Goal: Task Accomplishment & Management: Complete application form

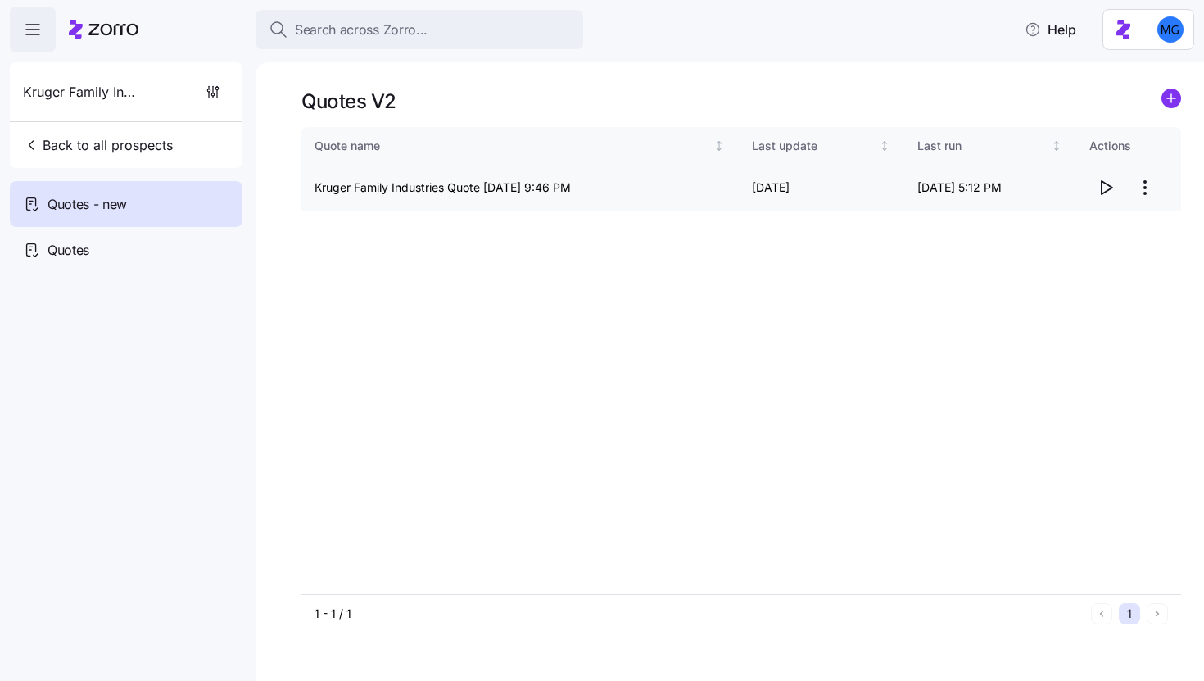
click at [1110, 192] on icon "button" at bounding box center [1106, 188] width 20 height 20
click at [1145, 188] on html "Search across Zorro... Help Kruger Family Industries Back to all prospects Quot…" at bounding box center [602, 335] width 1204 height 671
click at [1104, 225] on div "Edit quote" at bounding box center [1079, 228] width 151 height 26
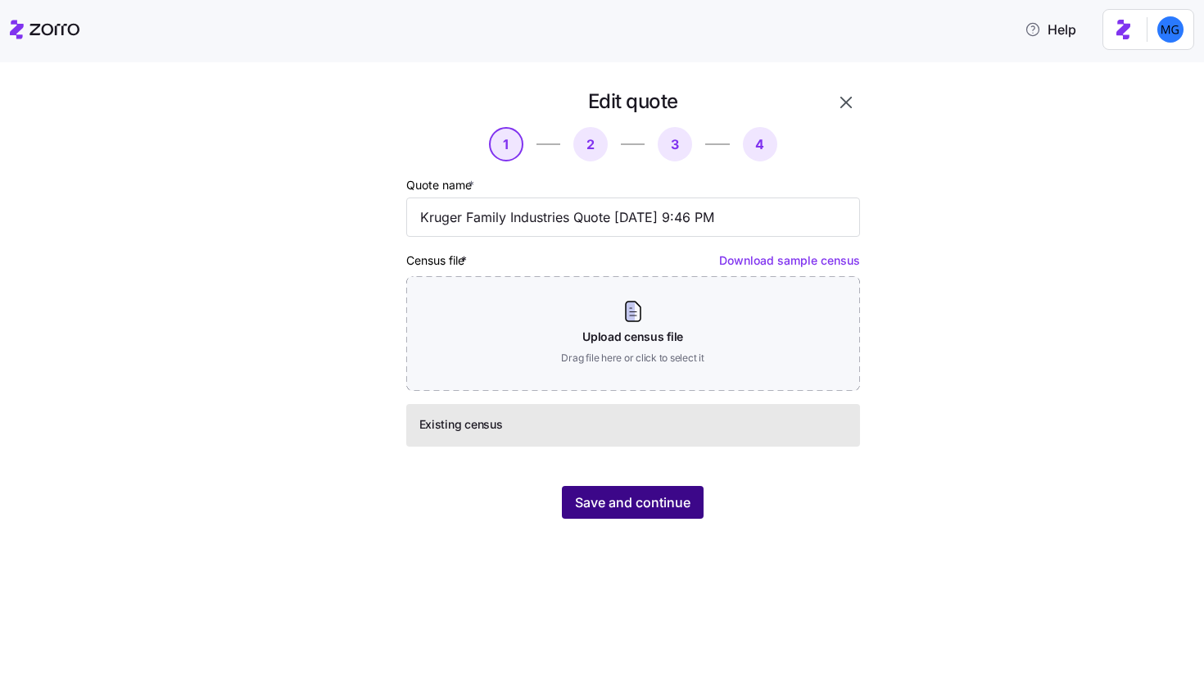
click at [621, 493] on span "Save and continue" at bounding box center [632, 502] width 115 height 20
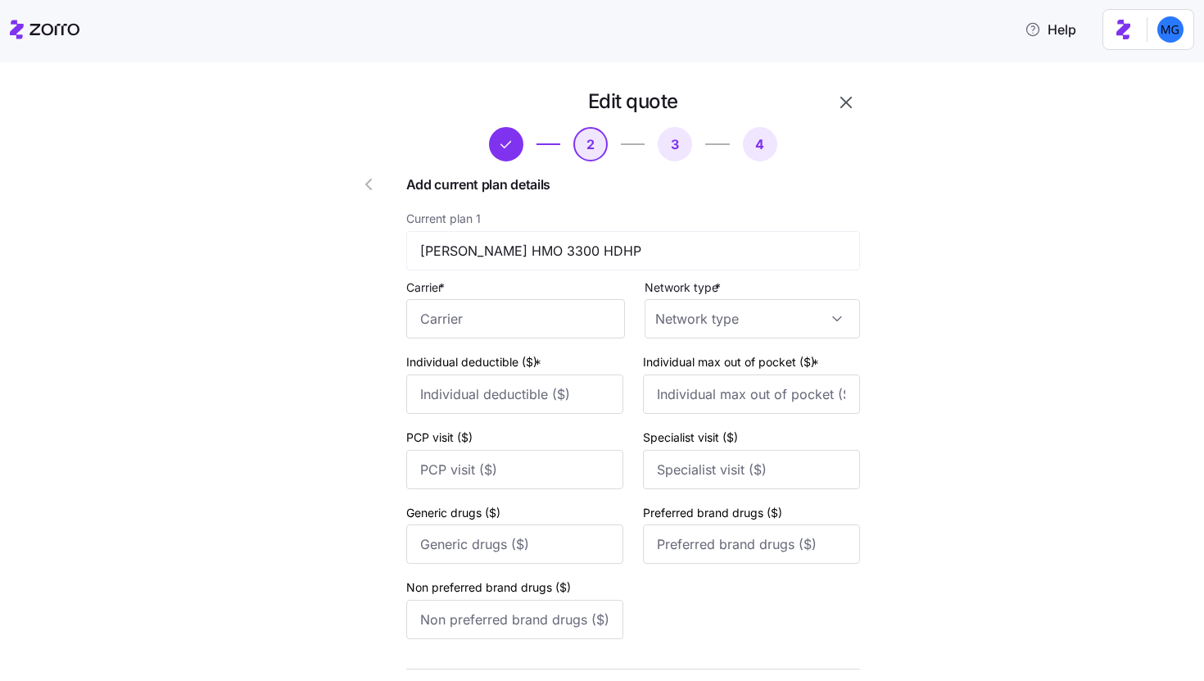
scroll to position [648, 0]
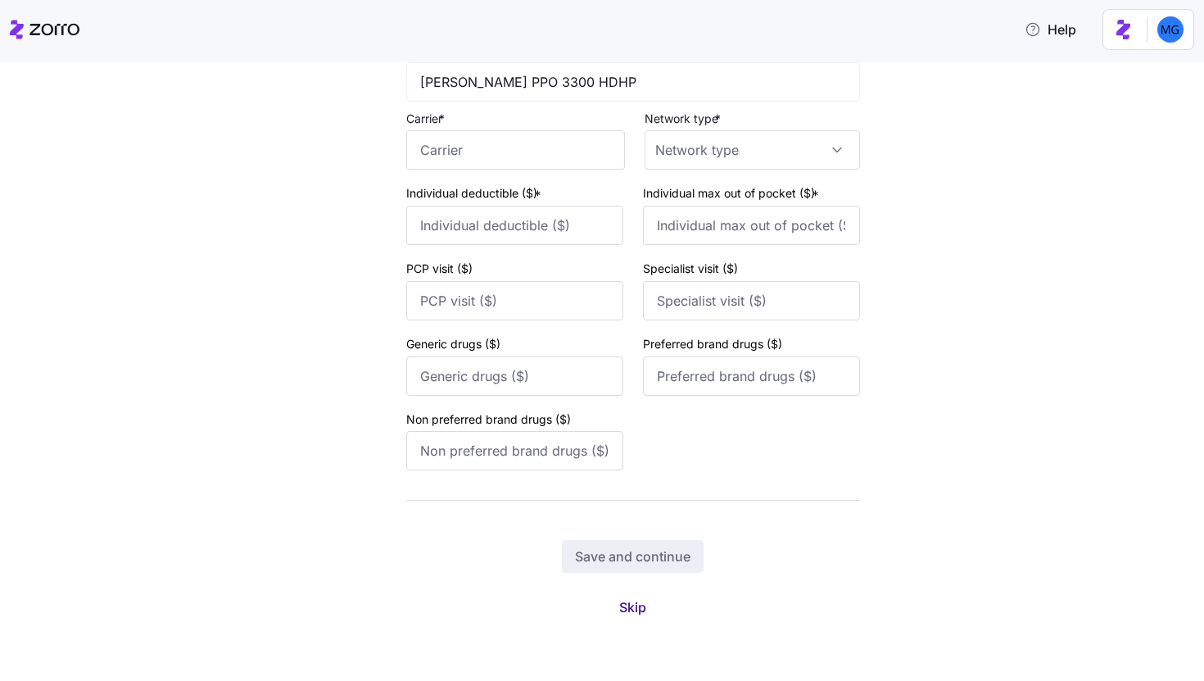
click at [642, 599] on button "Skip" at bounding box center [632, 606] width 53 height 29
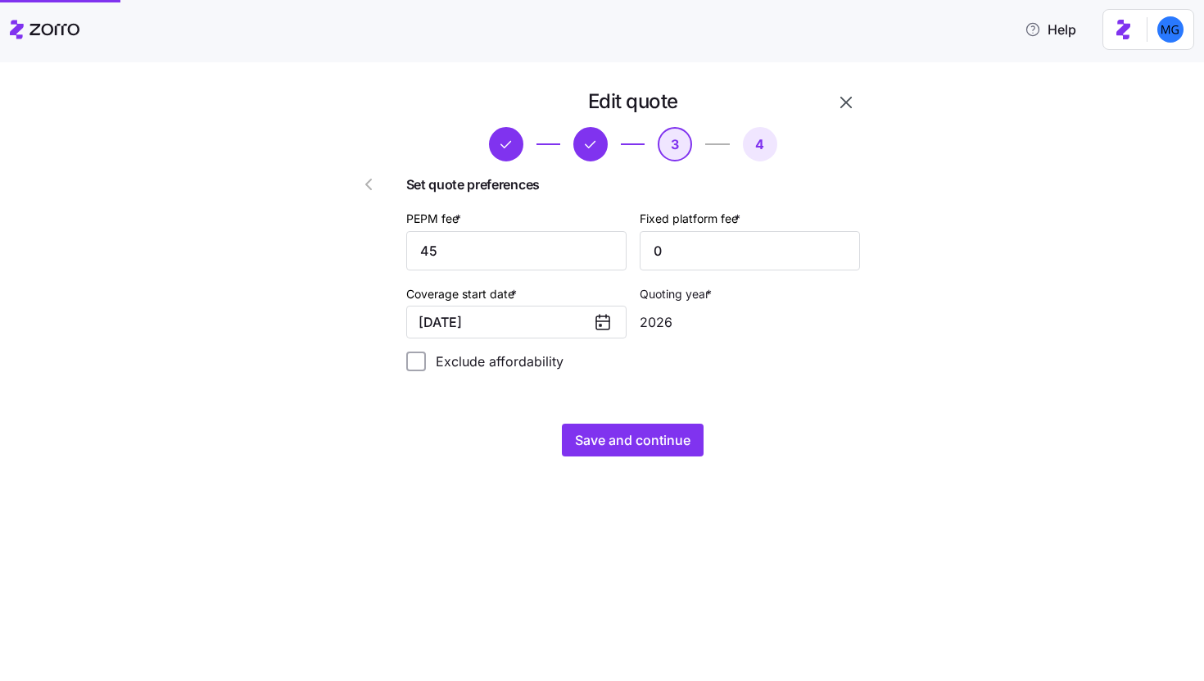
scroll to position [0, 0]
click at [647, 444] on span "Save and continue" at bounding box center [632, 440] width 115 height 20
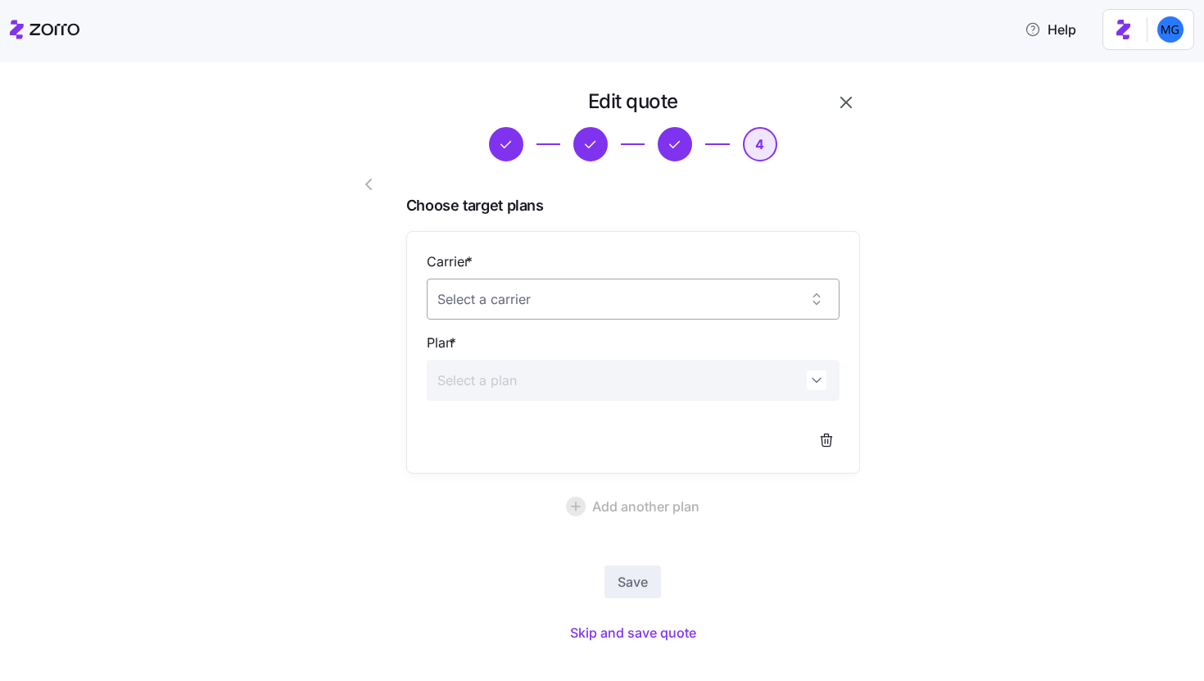
click at [666, 305] on input "Carrier *" at bounding box center [633, 298] width 413 height 41
click at [548, 344] on div "[PERSON_NAME] Health Plan" at bounding box center [627, 350] width 400 height 34
type input "[PERSON_NAME] Health Plan"
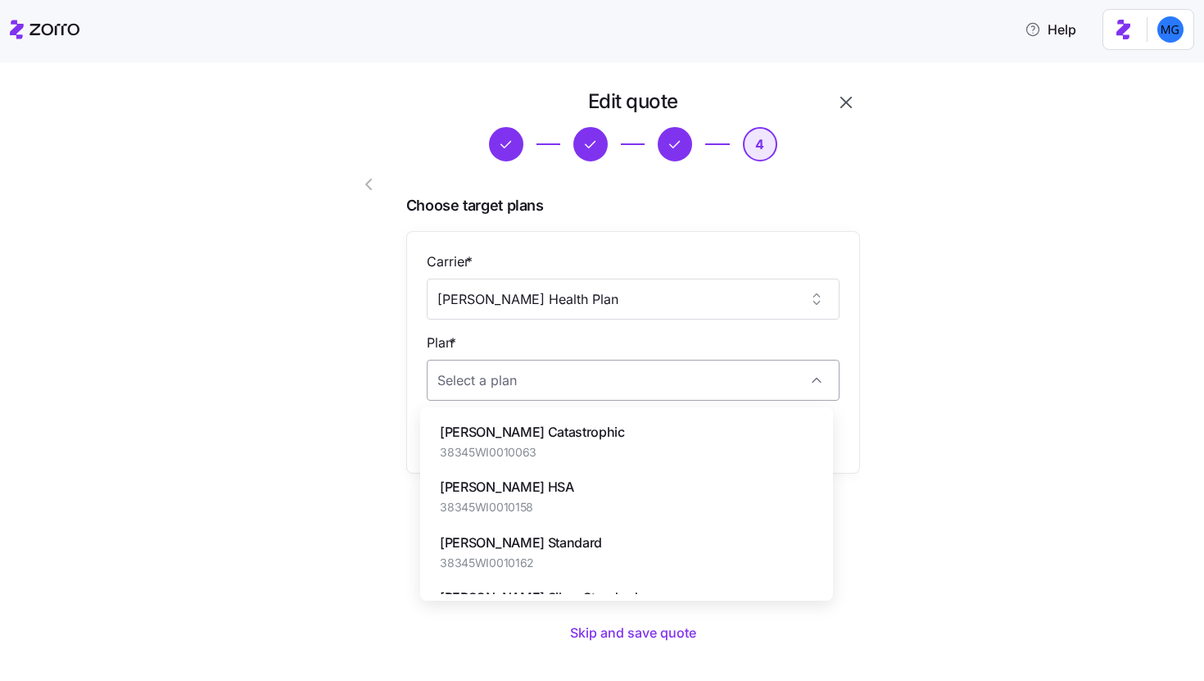
click at [548, 370] on input "Plan *" at bounding box center [633, 380] width 413 height 41
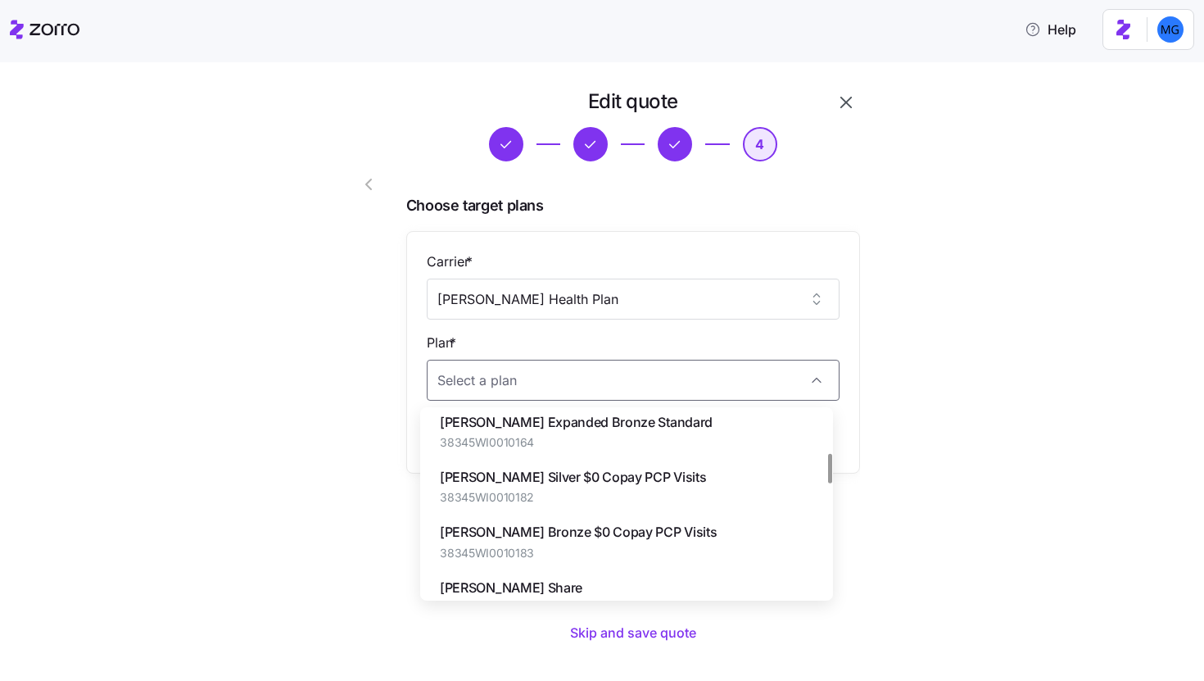
scroll to position [305, 0]
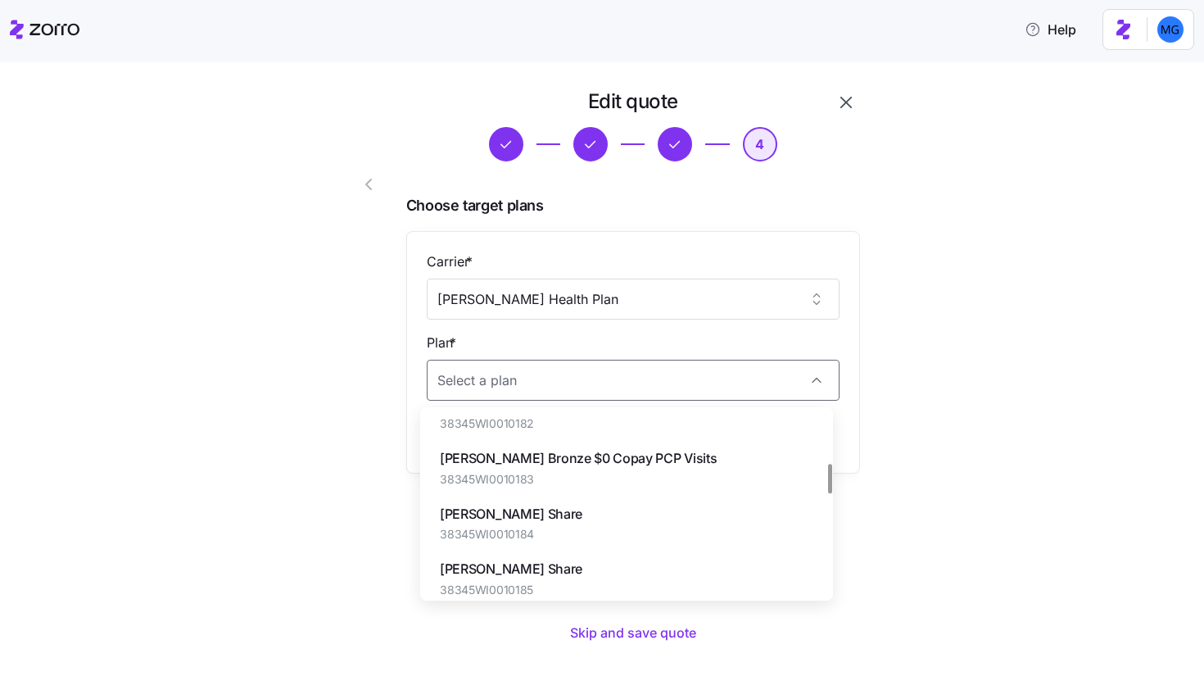
click at [610, 518] on div "Dean Gold Share 38345WI0010184" at bounding box center [627, 522] width 400 height 55
type input "[PERSON_NAME] Share"
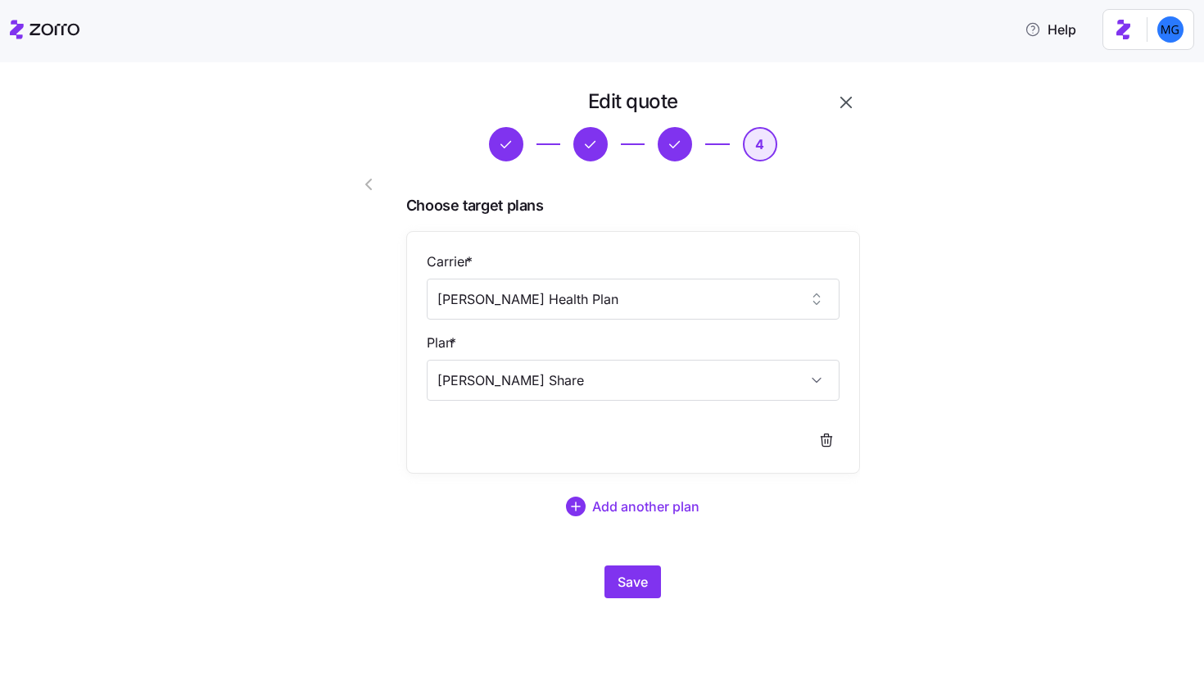
click at [633, 563] on div "Edit quote 4 Choose target plans Carrier * Dean Health Plan Plan * Dean Gold Sh…" at bounding box center [633, 343] width 467 height 523
click at [632, 576] on span "Save" at bounding box center [633, 582] width 30 height 20
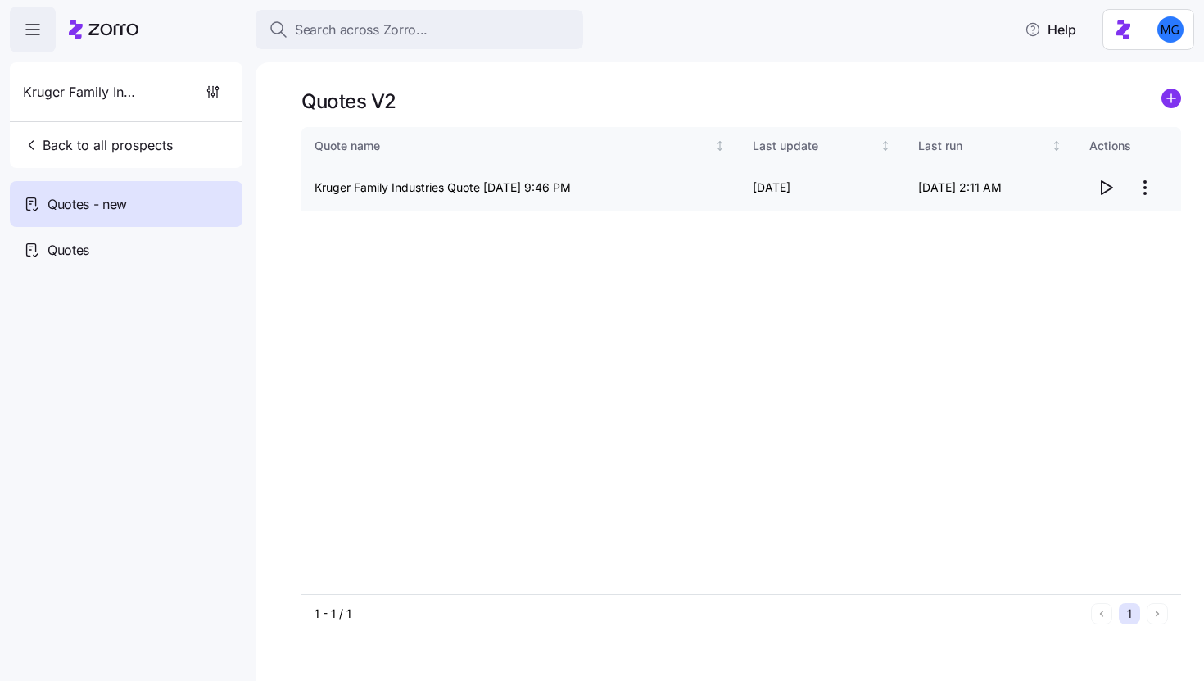
click at [1103, 188] on icon "button" at bounding box center [1106, 188] width 20 height 20
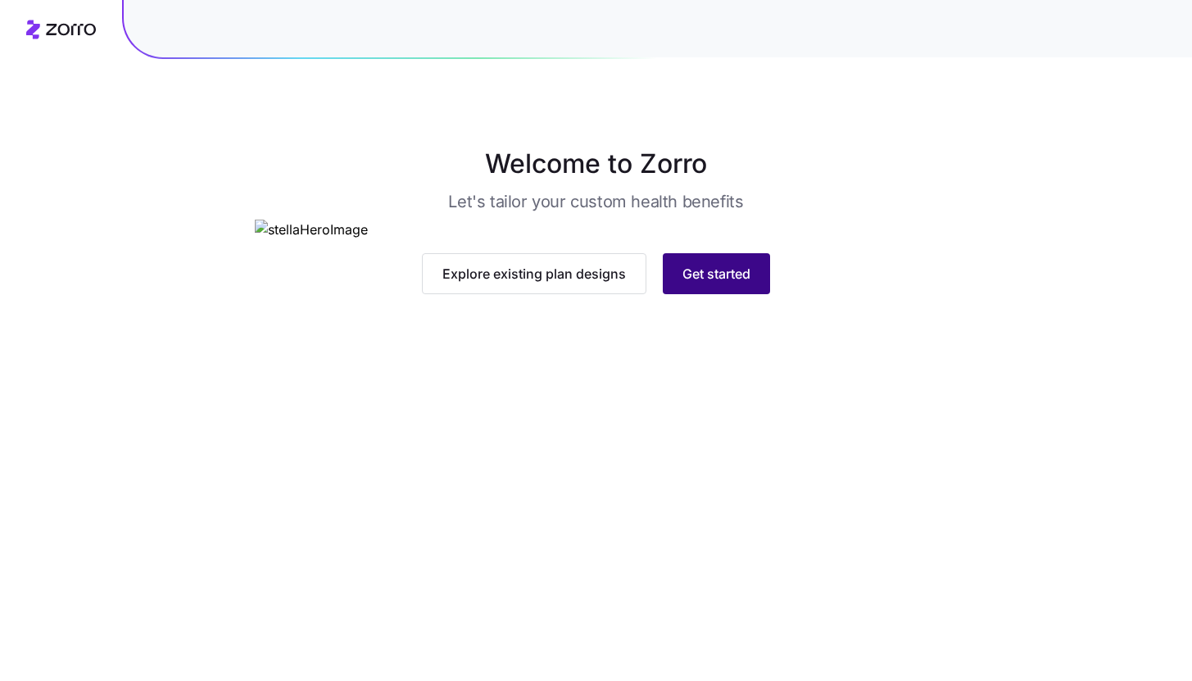
click at [700, 294] on button "Get started" at bounding box center [716, 273] width 107 height 41
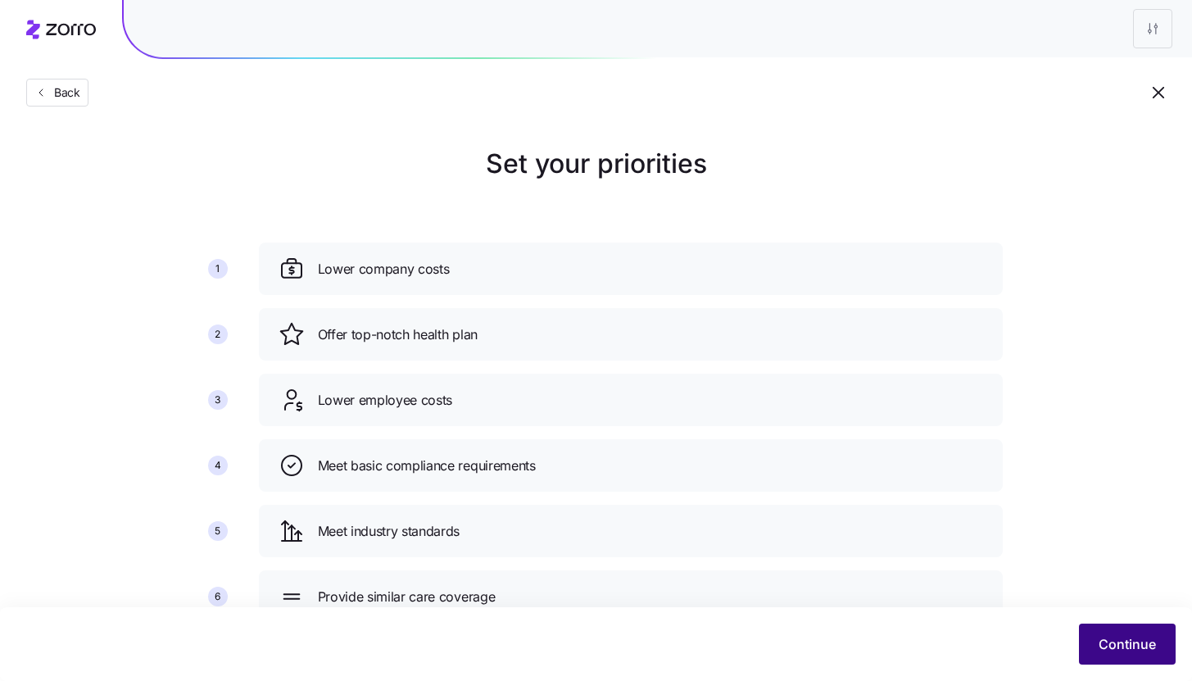
click at [1114, 634] on button "Continue" at bounding box center [1127, 643] width 97 height 41
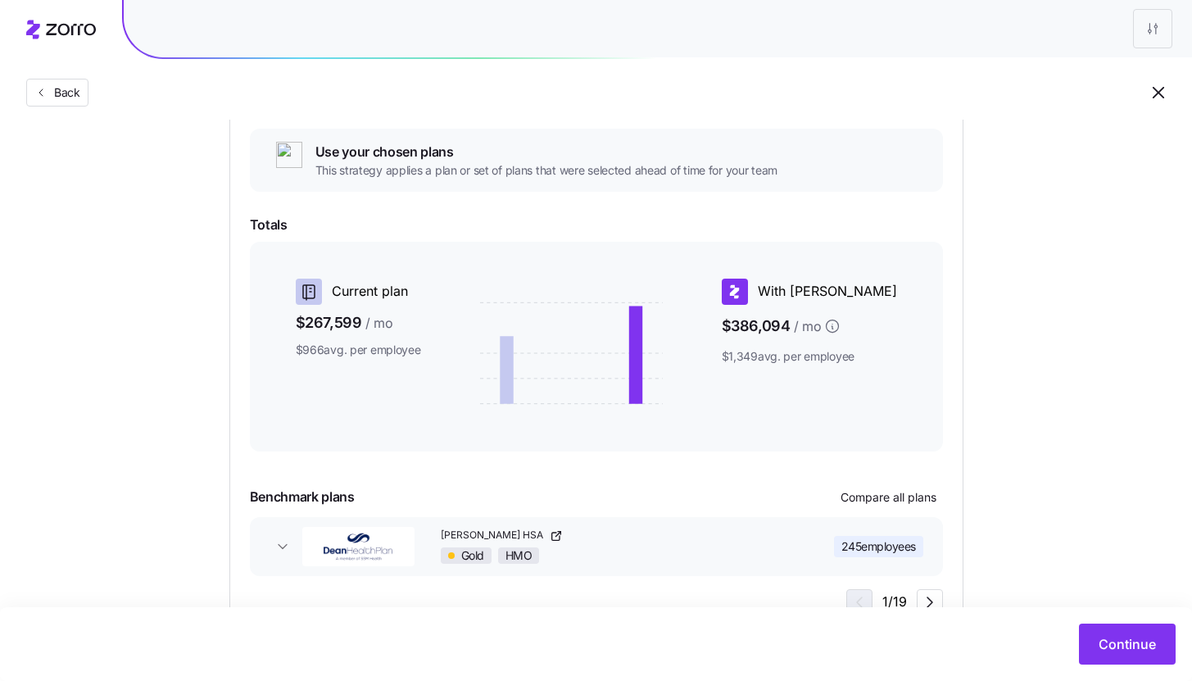
scroll to position [245, 0]
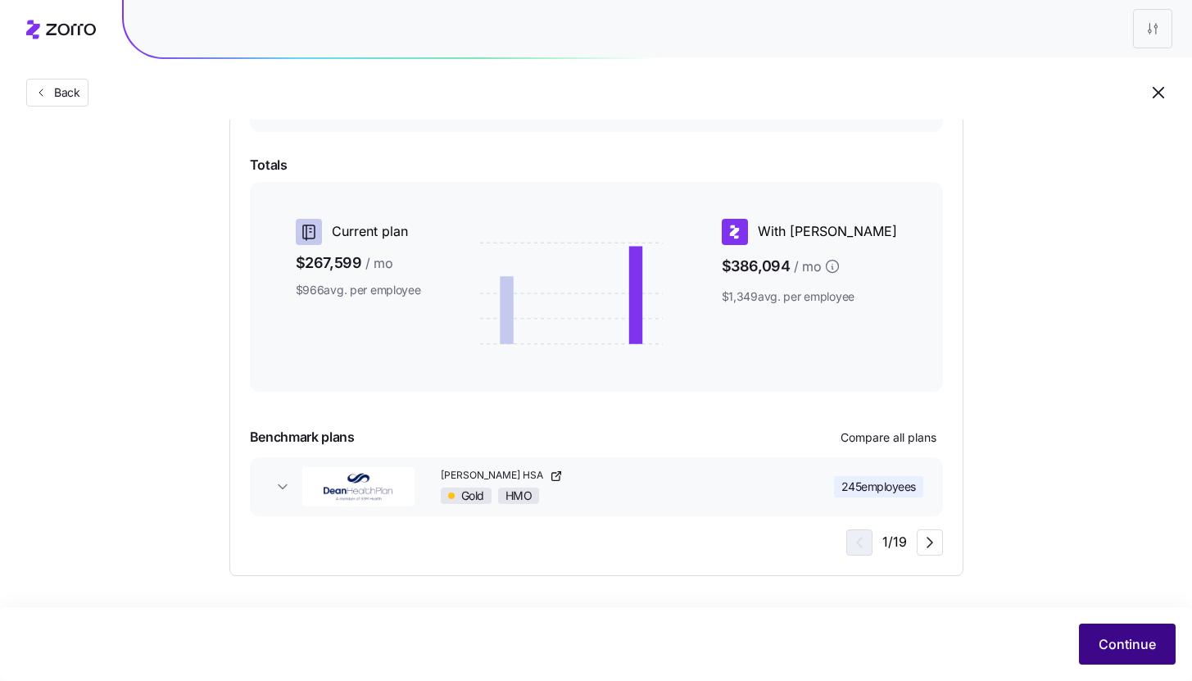
click at [1096, 643] on button "Continue" at bounding box center [1127, 643] width 97 height 41
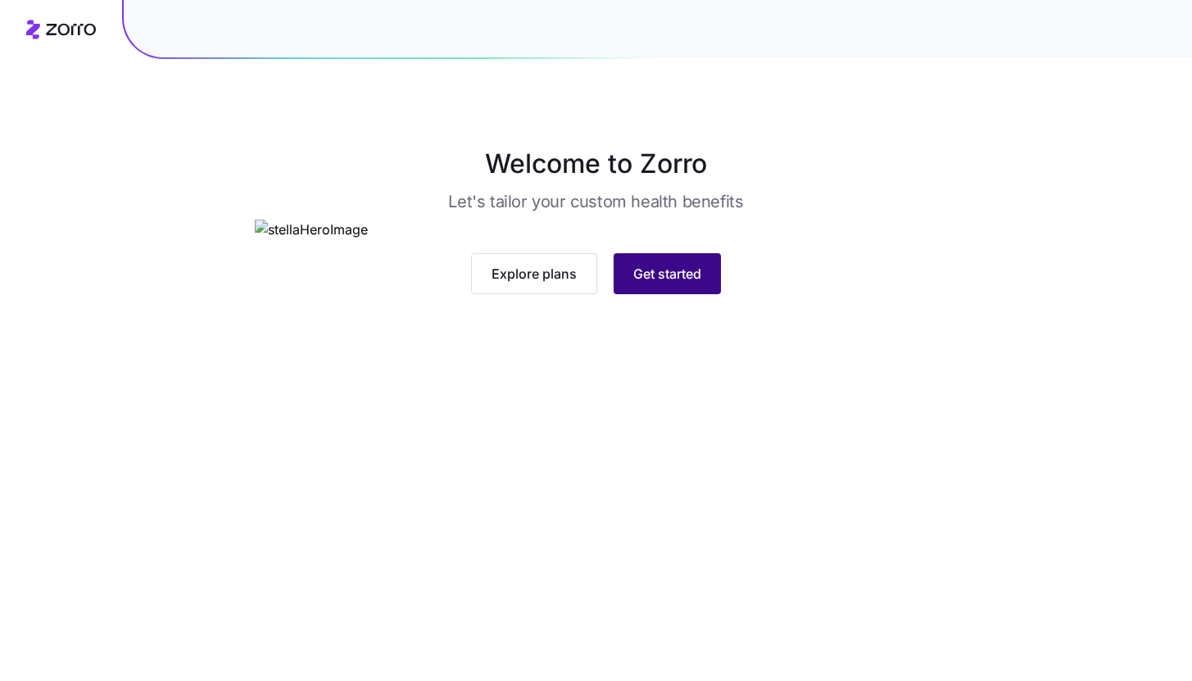
click at [679, 294] on button "Get started" at bounding box center [666, 273] width 107 height 41
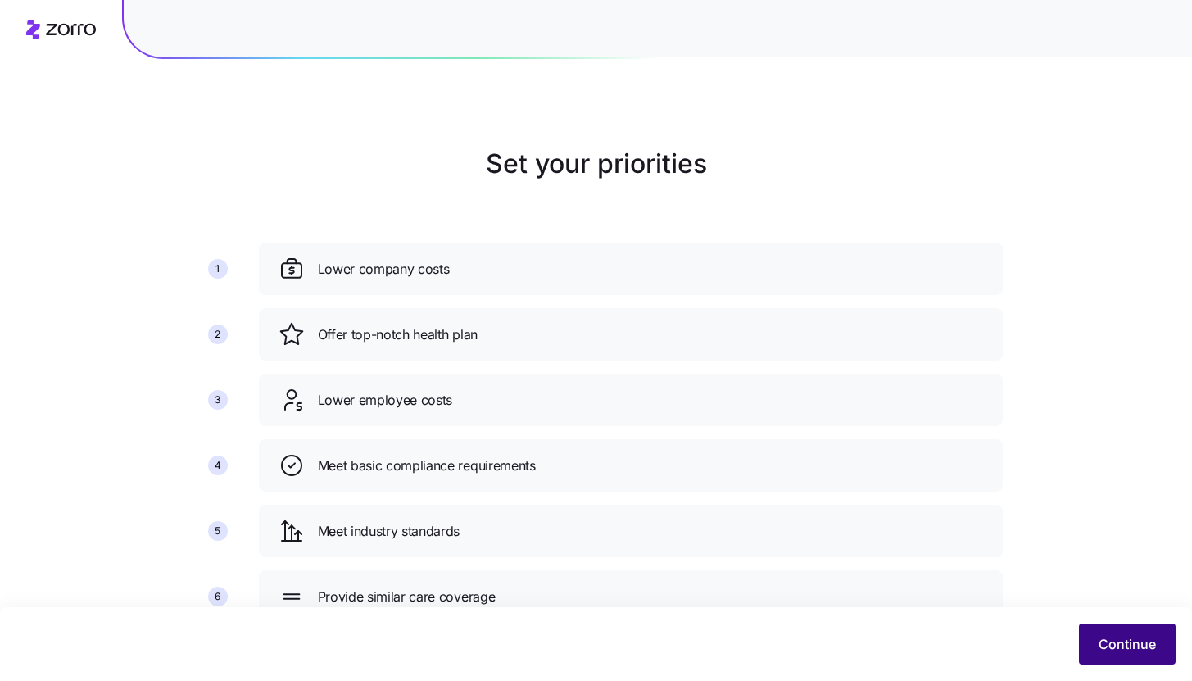
click at [1139, 637] on span "Continue" at bounding box center [1126, 644] width 57 height 20
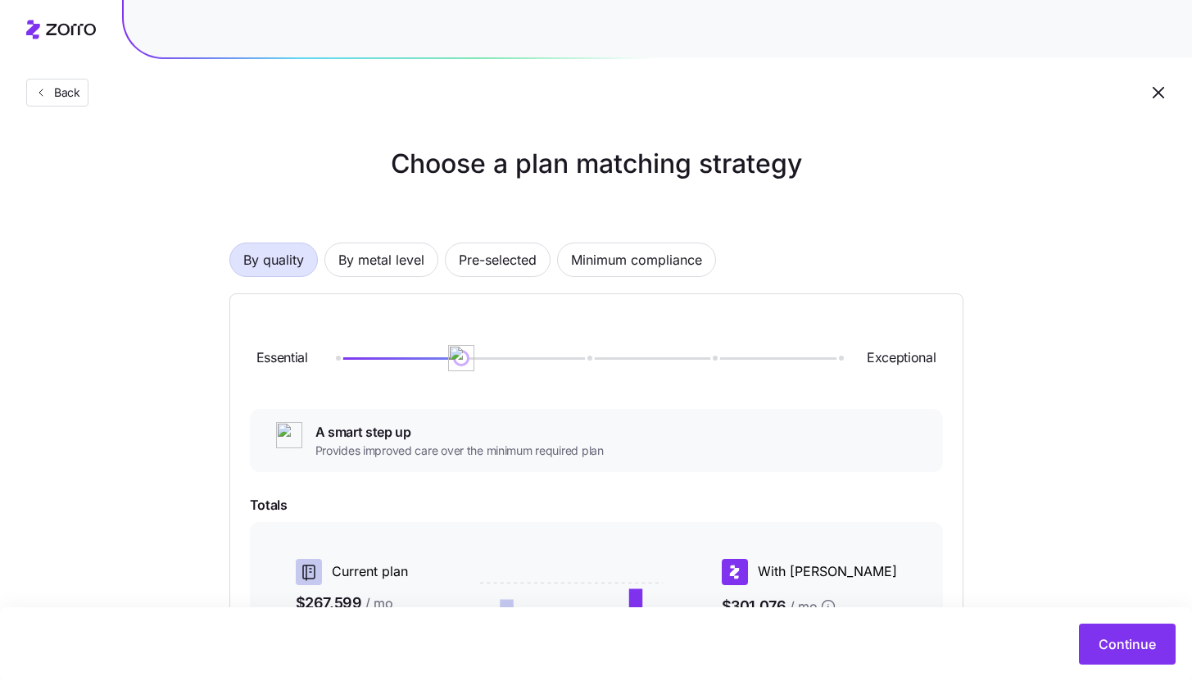
click at [443, 264] on div "By quality By metal level Pre-selected Minimum compliance" at bounding box center [596, 259] width 734 height 34
click at [509, 269] on span "Pre-selected" at bounding box center [498, 259] width 78 height 33
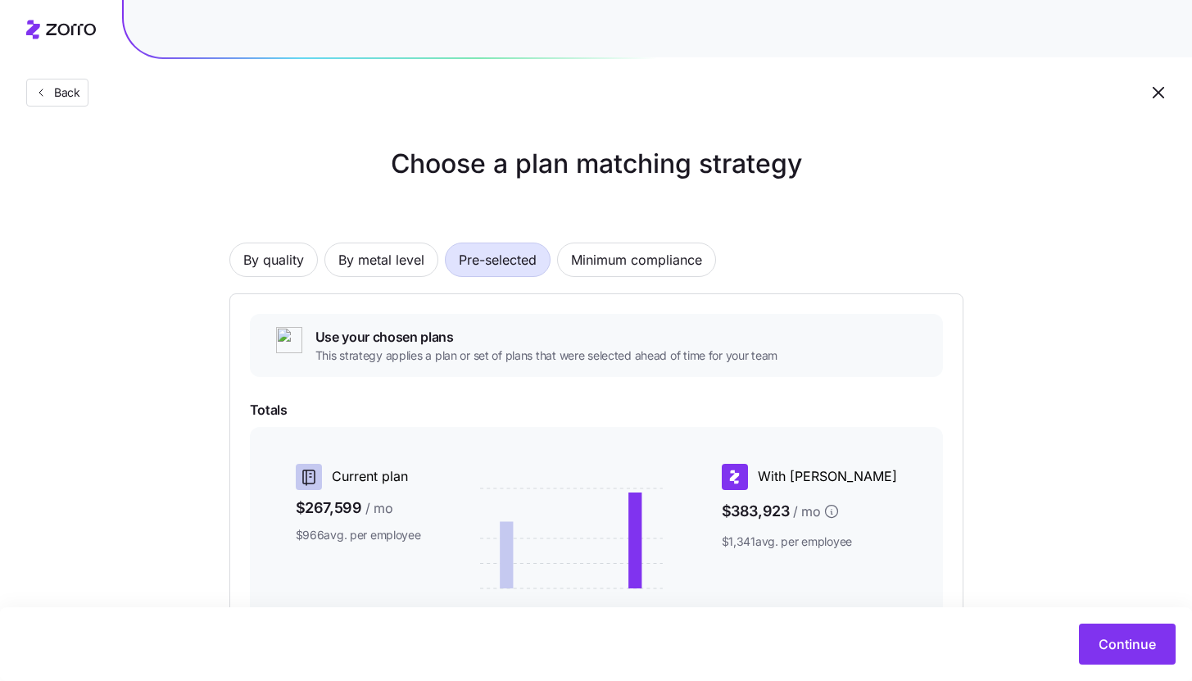
scroll to position [245, 0]
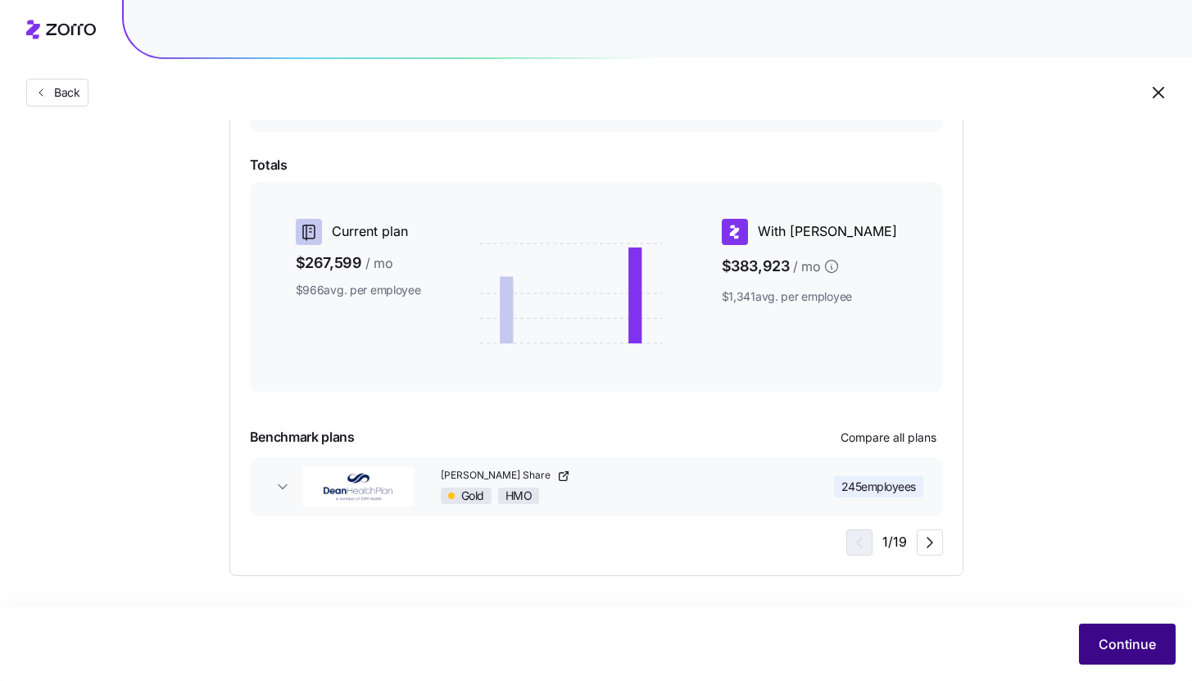
click at [1113, 657] on button "Continue" at bounding box center [1127, 643] width 97 height 41
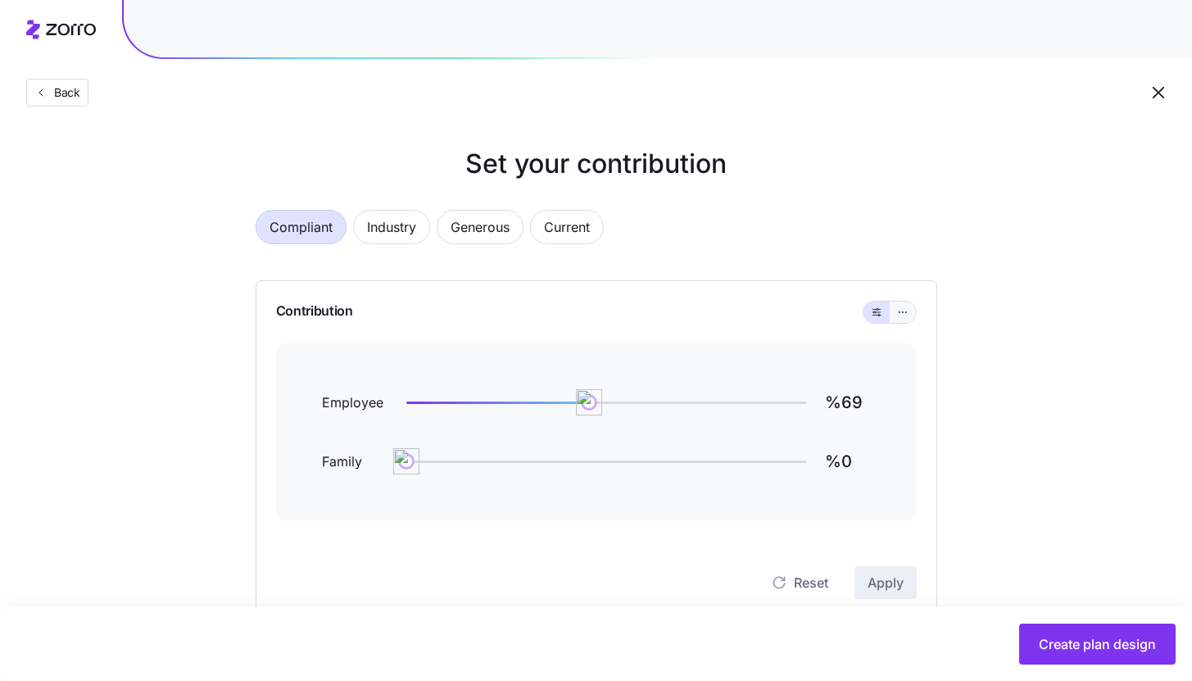
click at [896, 322] on button "button" at bounding box center [902, 311] width 26 height 21
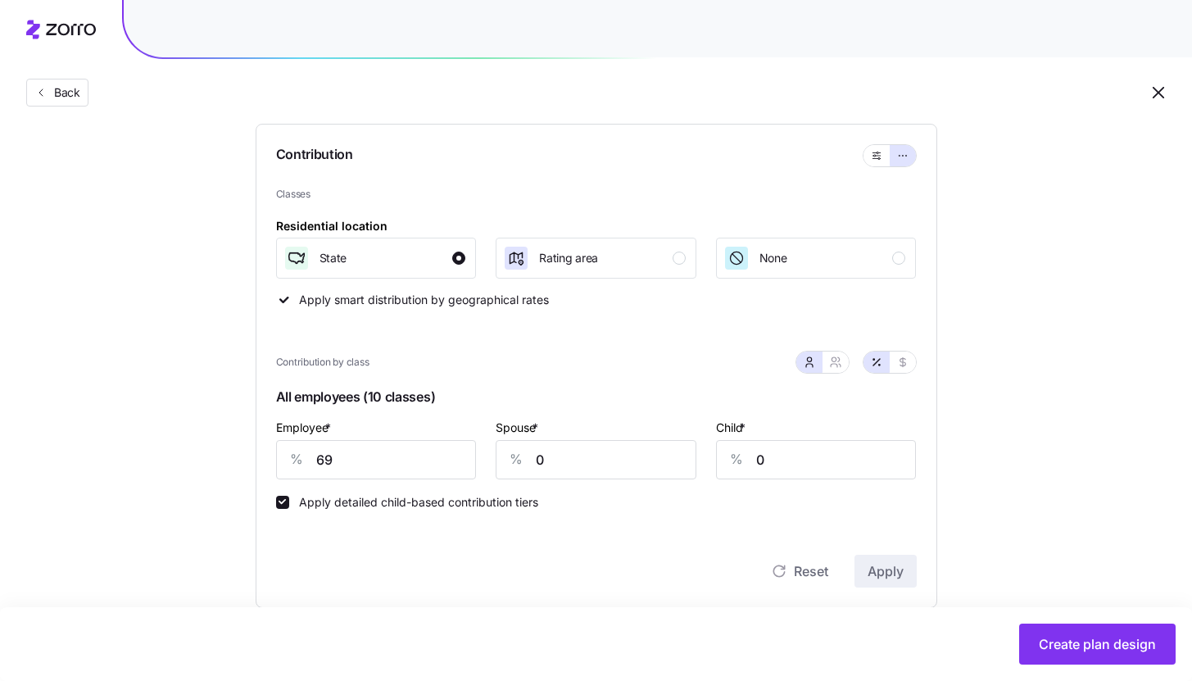
scroll to position [286, 0]
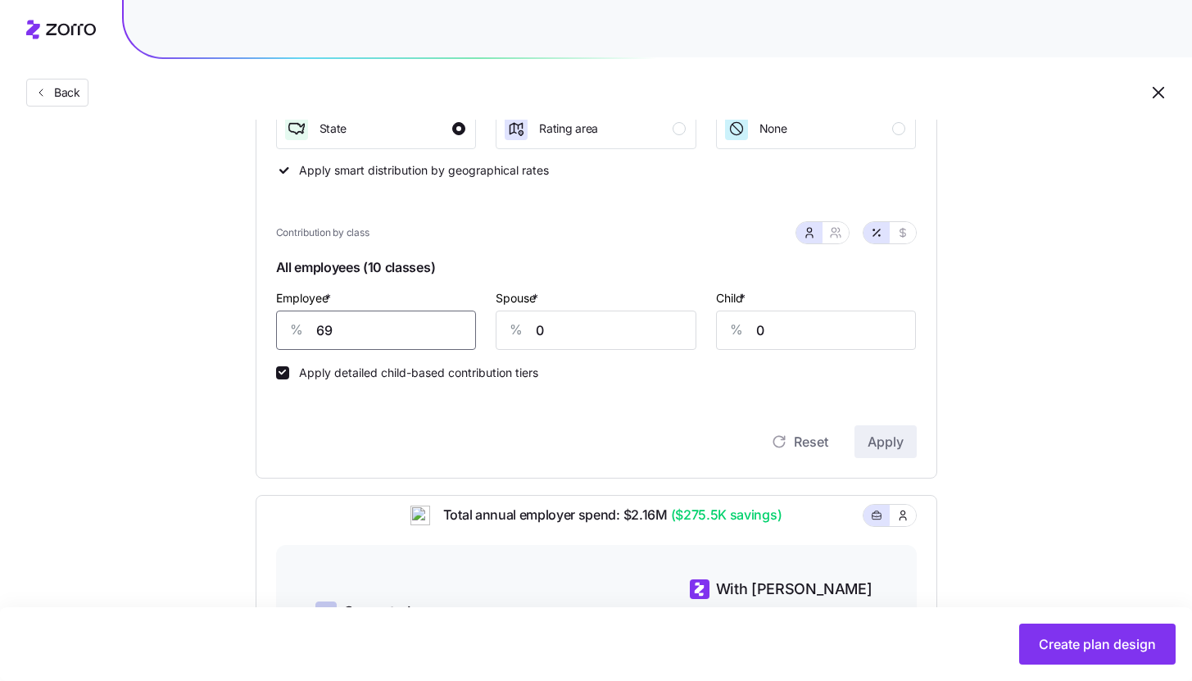
click at [437, 342] on input "69" at bounding box center [376, 329] width 201 height 39
click at [434, 337] on input "69" at bounding box center [376, 329] width 201 height 39
type input "72"
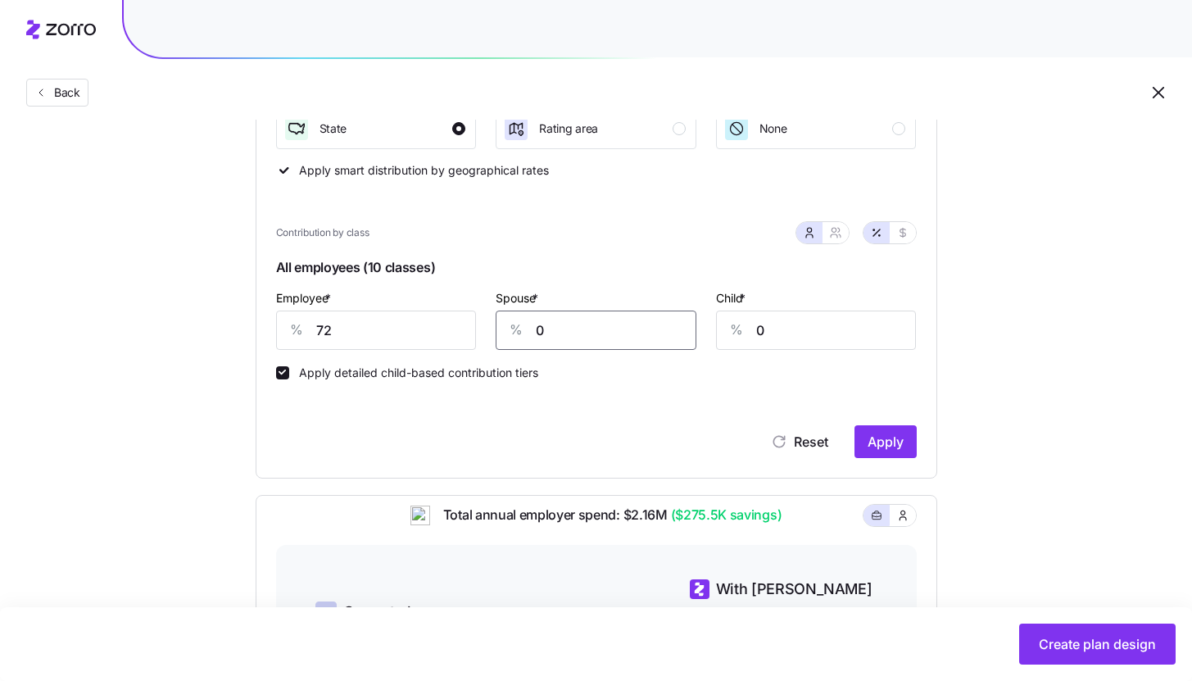
click at [605, 329] on input "0" at bounding box center [595, 329] width 201 height 39
type input "25"
click at [767, 343] on input "0" at bounding box center [816, 329] width 201 height 39
click at [767, 343] on input "2" at bounding box center [816, 329] width 201 height 39
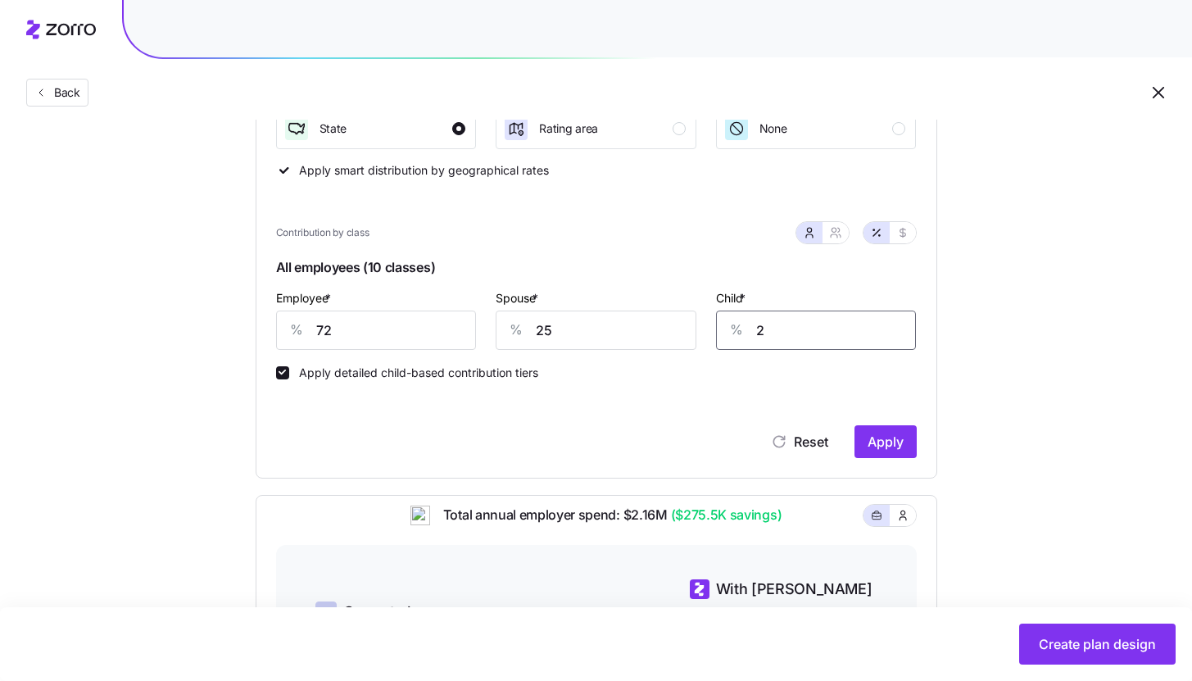
click at [771, 340] on input "2" at bounding box center [816, 329] width 201 height 39
type input "25"
click at [886, 447] on span "Apply" at bounding box center [885, 442] width 36 height 20
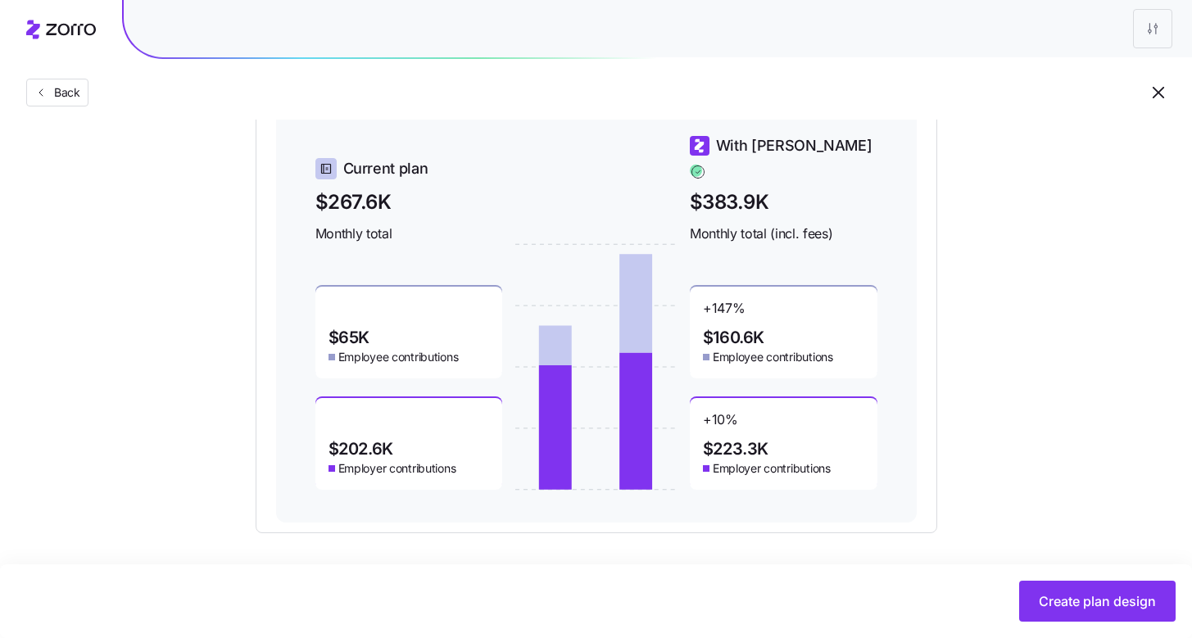
scroll to position [730, 0]
click at [1081, 603] on span "Create plan design" at bounding box center [1096, 601] width 117 height 20
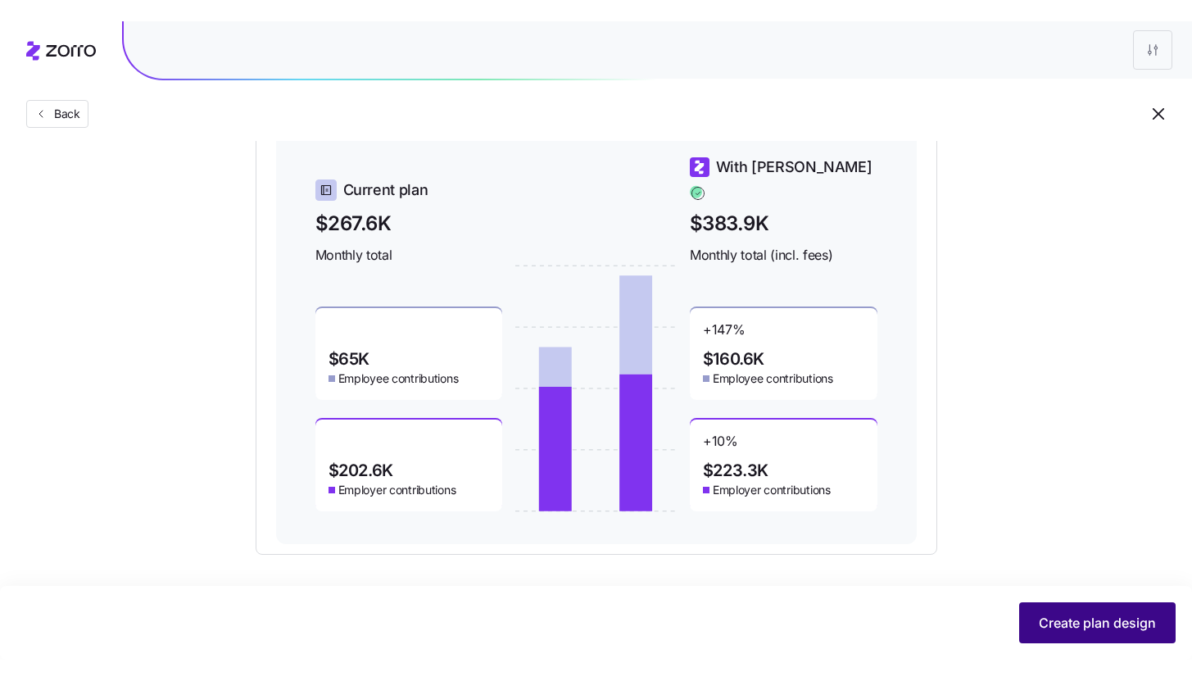
scroll to position [0, 0]
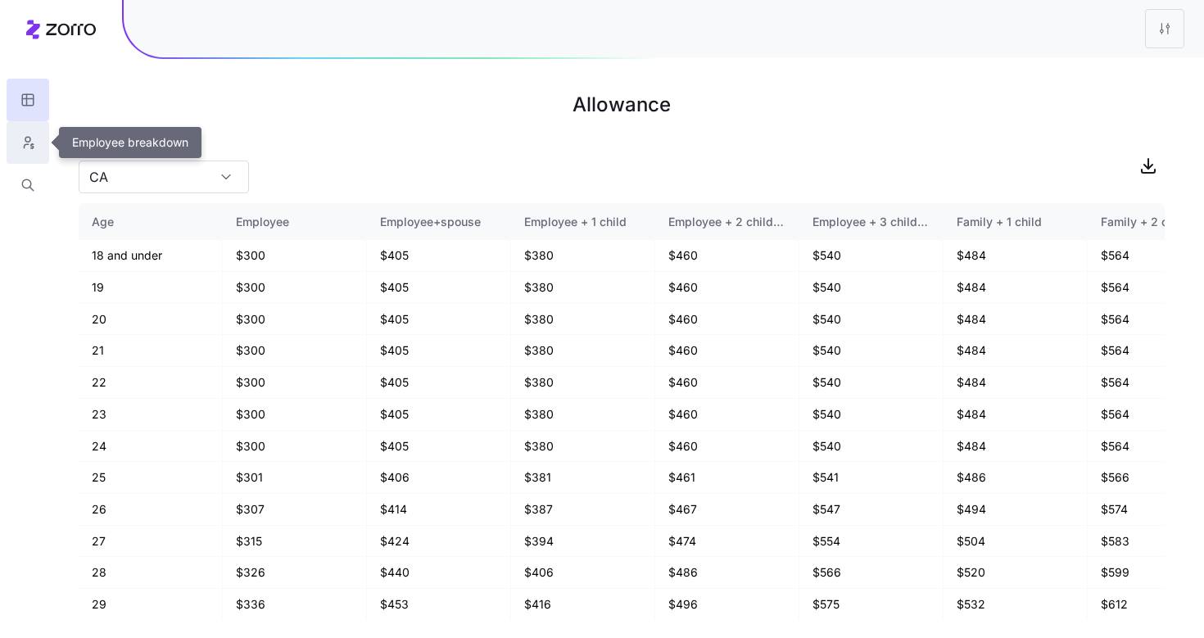
click at [19, 148] on button "button" at bounding box center [28, 142] width 43 height 43
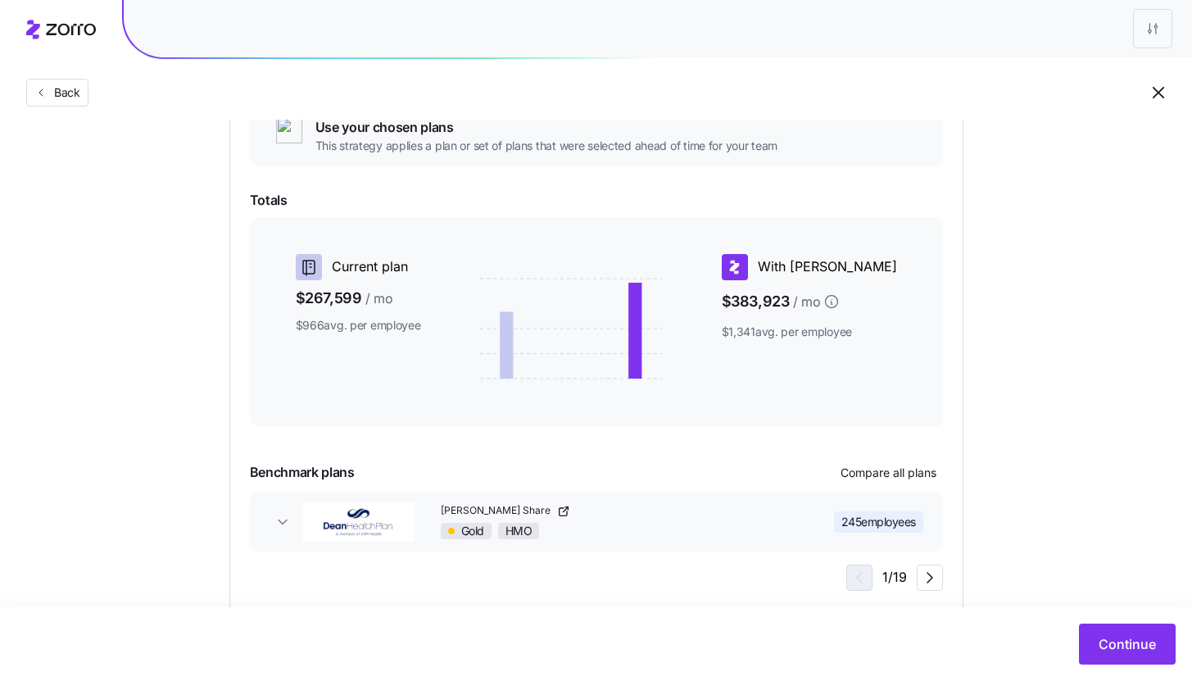
scroll to position [245, 0]
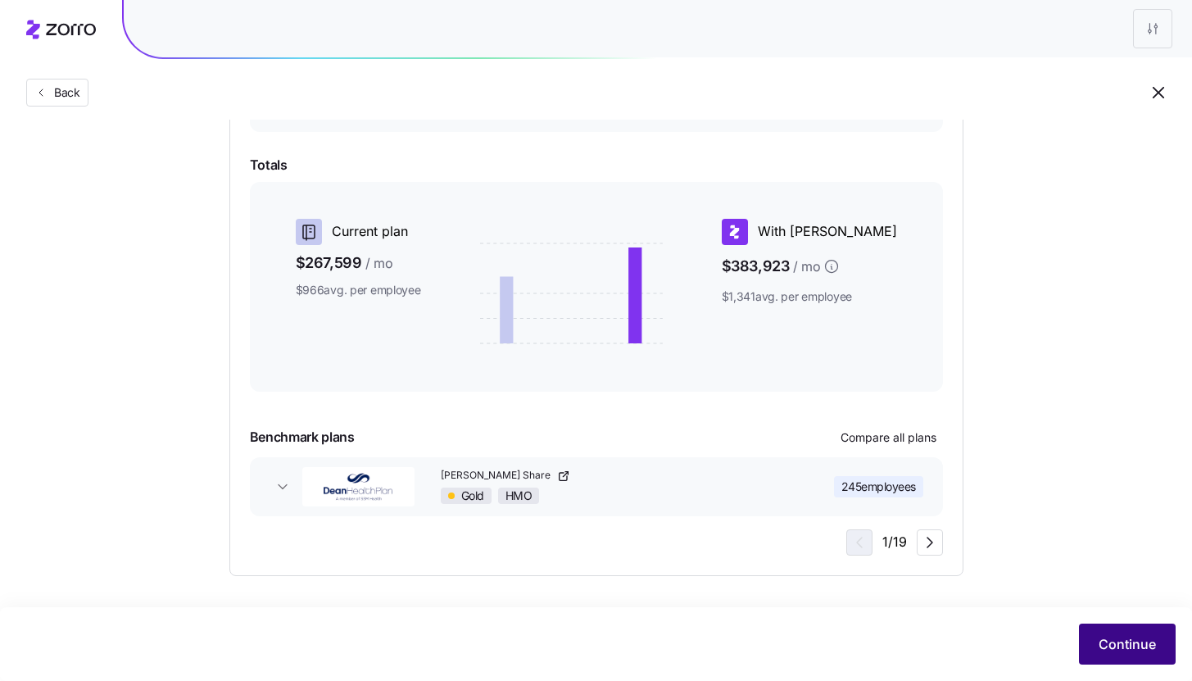
click at [1125, 653] on span "Continue" at bounding box center [1126, 644] width 57 height 20
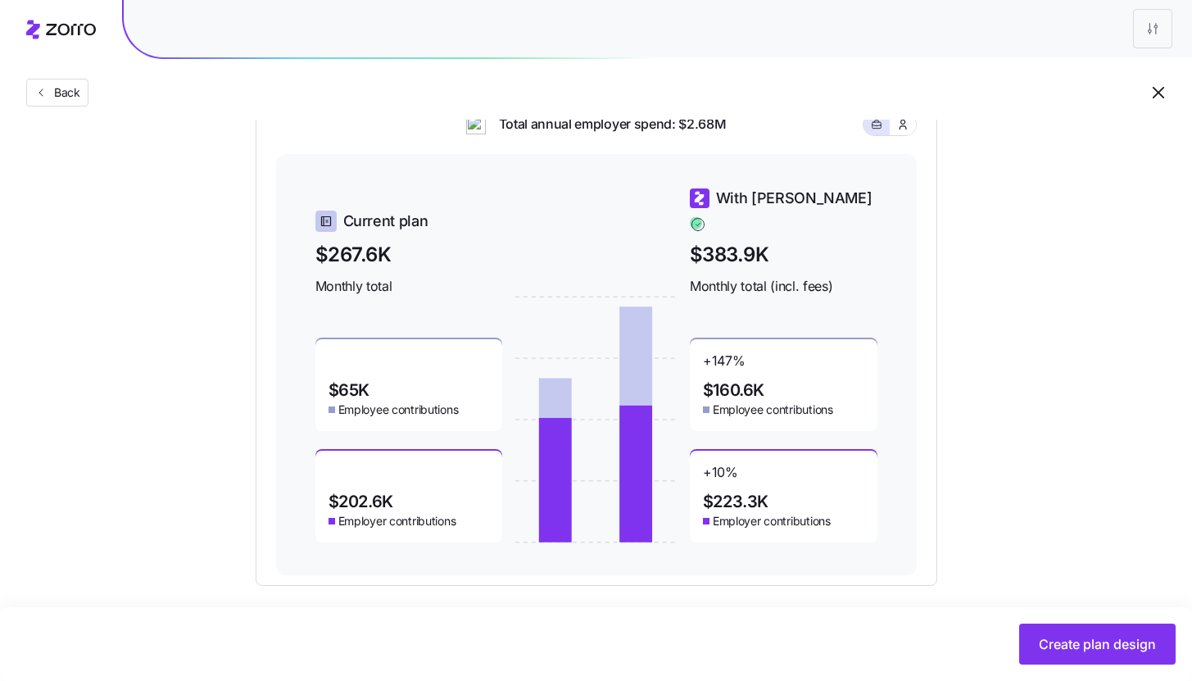
scroll to position [687, 0]
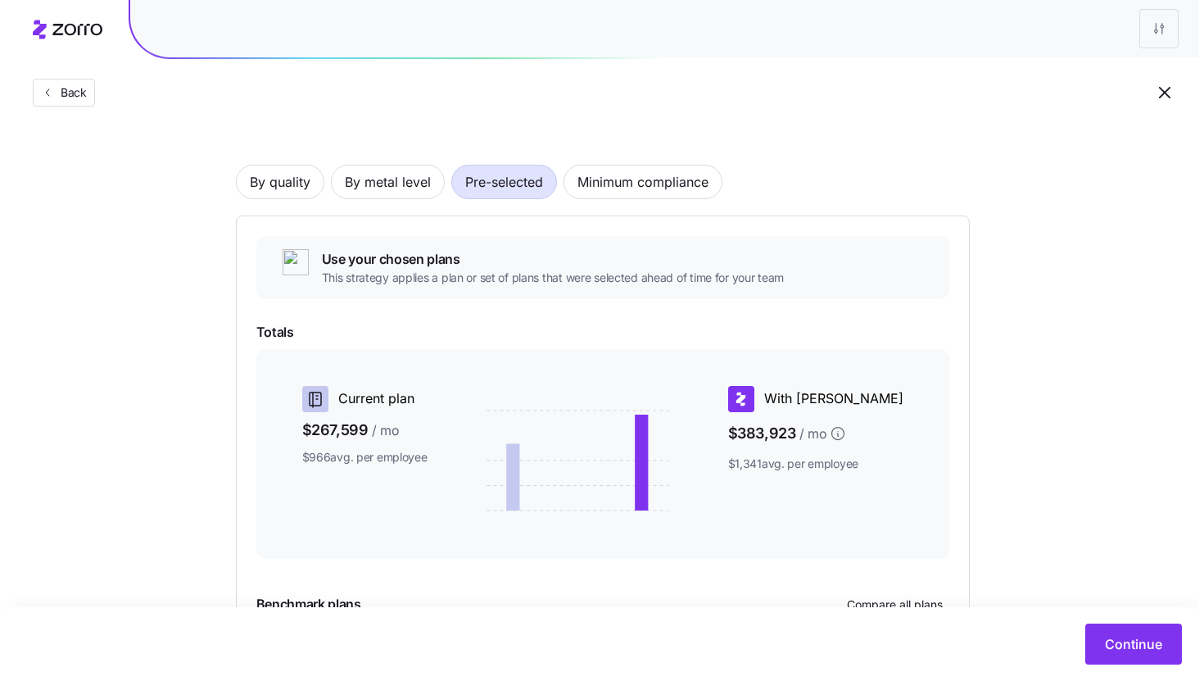
scroll to position [245, 0]
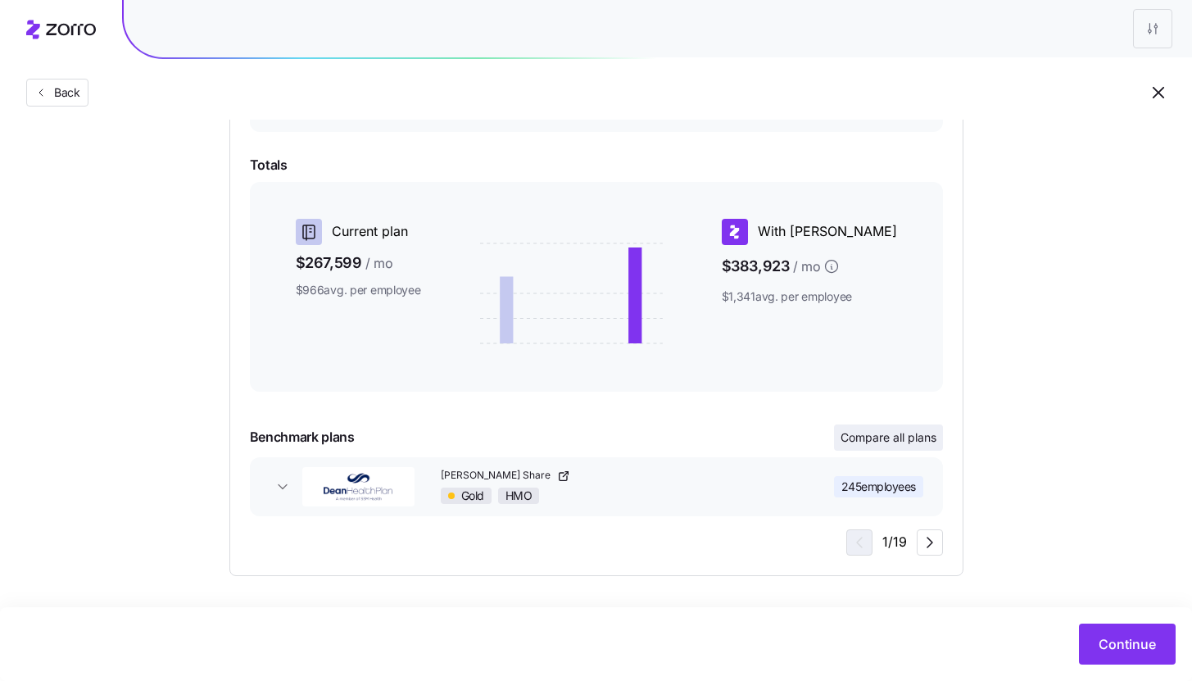
click at [930, 430] on span "Compare all plans" at bounding box center [888, 437] width 96 height 16
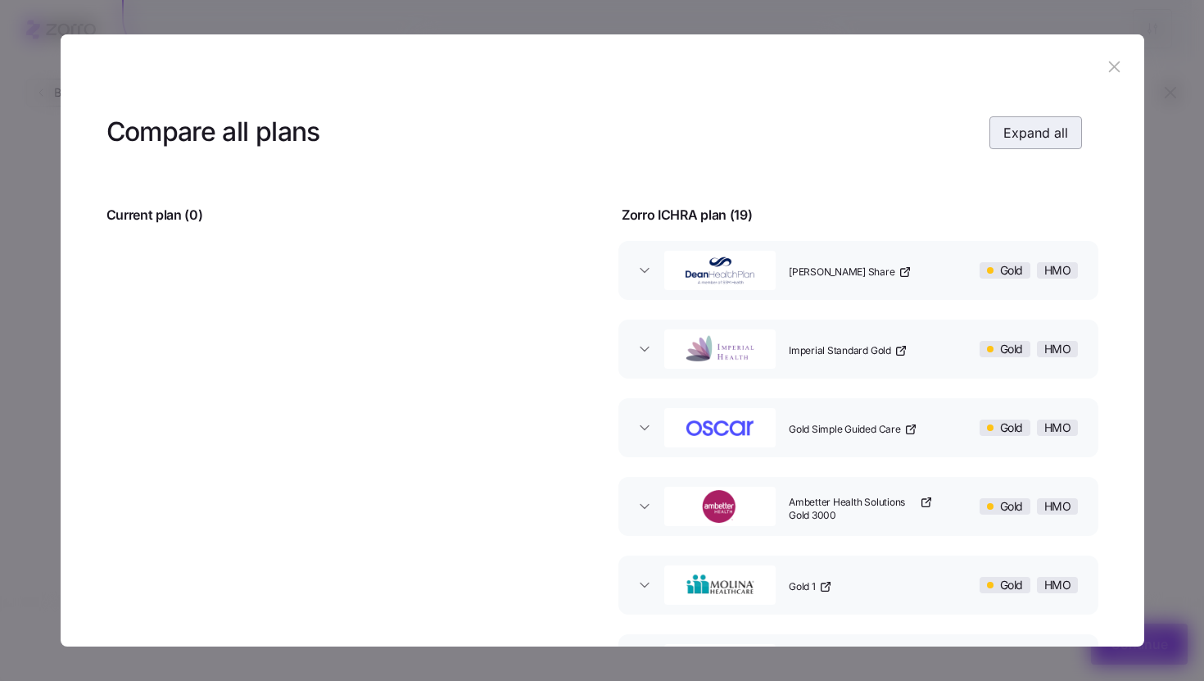
click at [1038, 126] on span "Expand all" at bounding box center [1035, 133] width 65 height 20
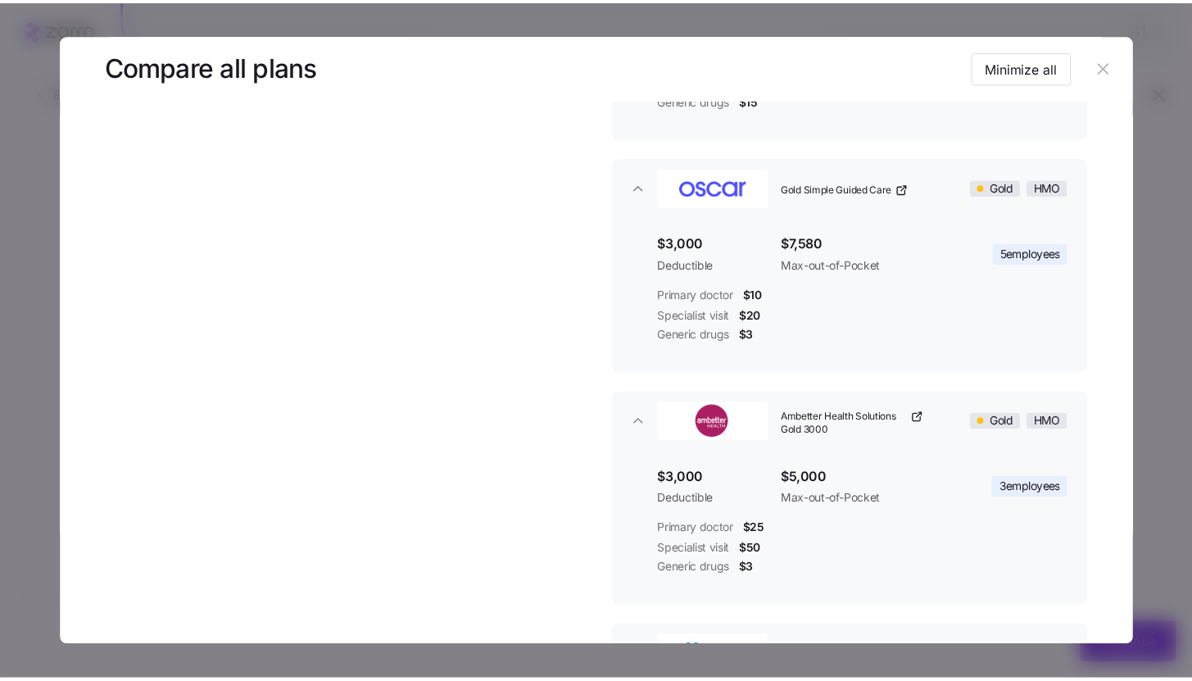
scroll to position [570, 0]
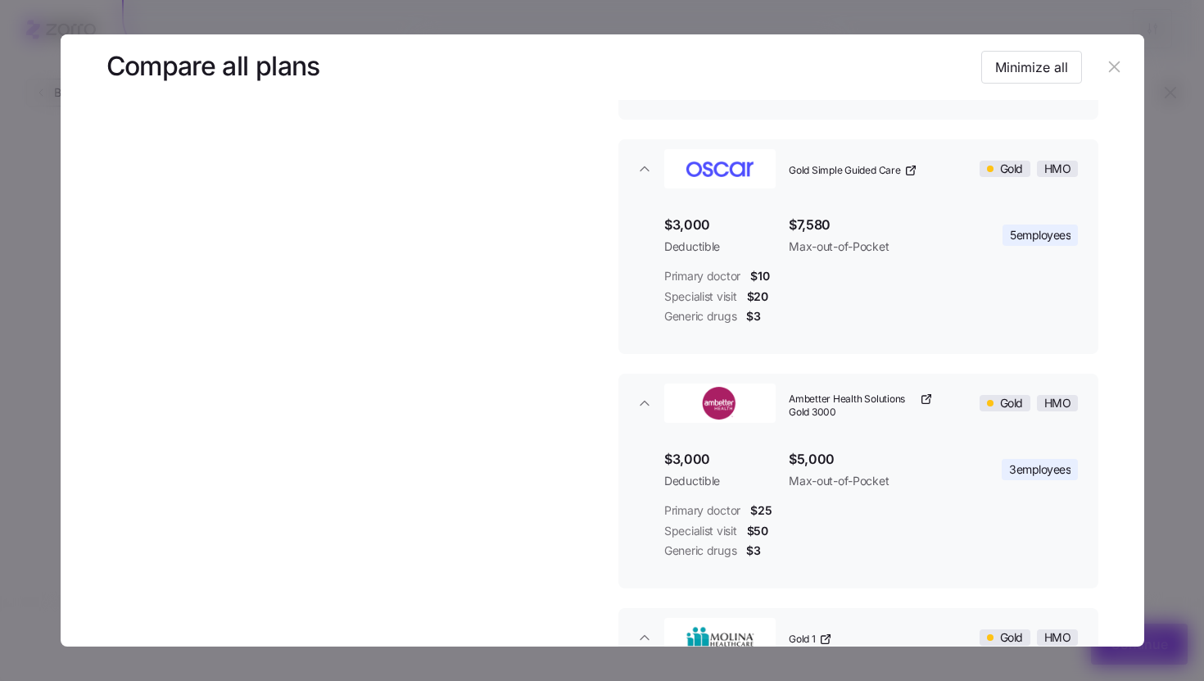
click at [1102, 77] on button "button" at bounding box center [1115, 67] width 26 height 26
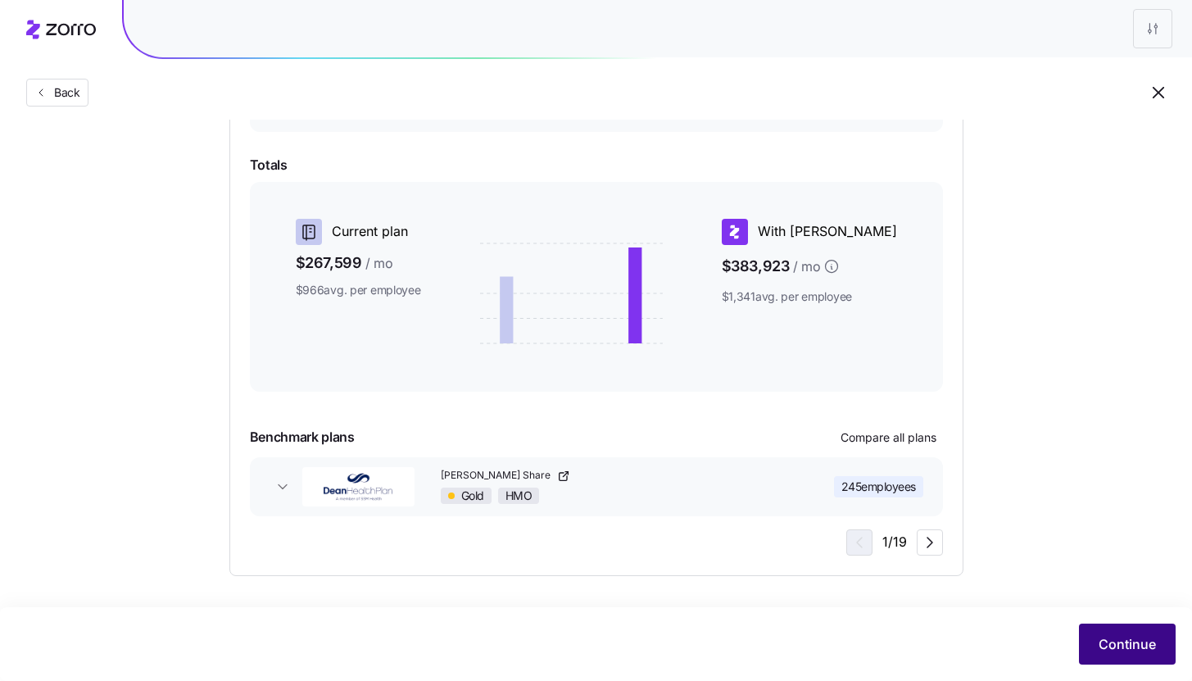
click at [1128, 660] on button "Continue" at bounding box center [1127, 643] width 97 height 41
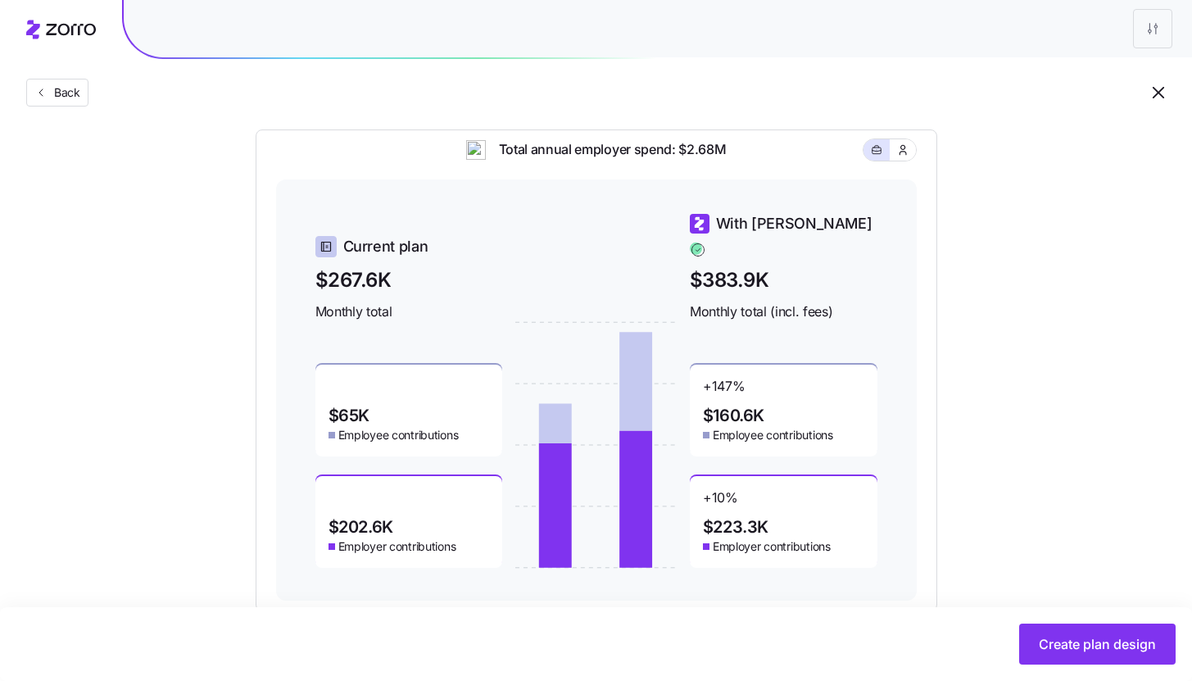
scroll to position [687, 0]
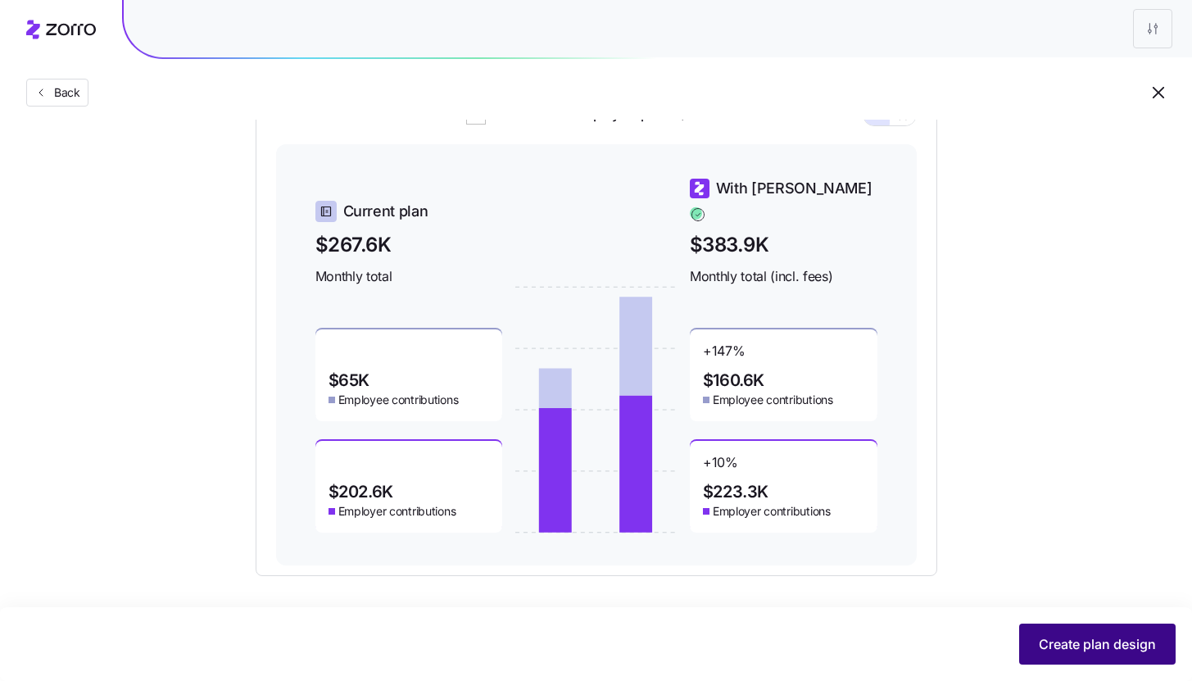
click at [1104, 635] on span "Create plan design" at bounding box center [1096, 644] width 117 height 20
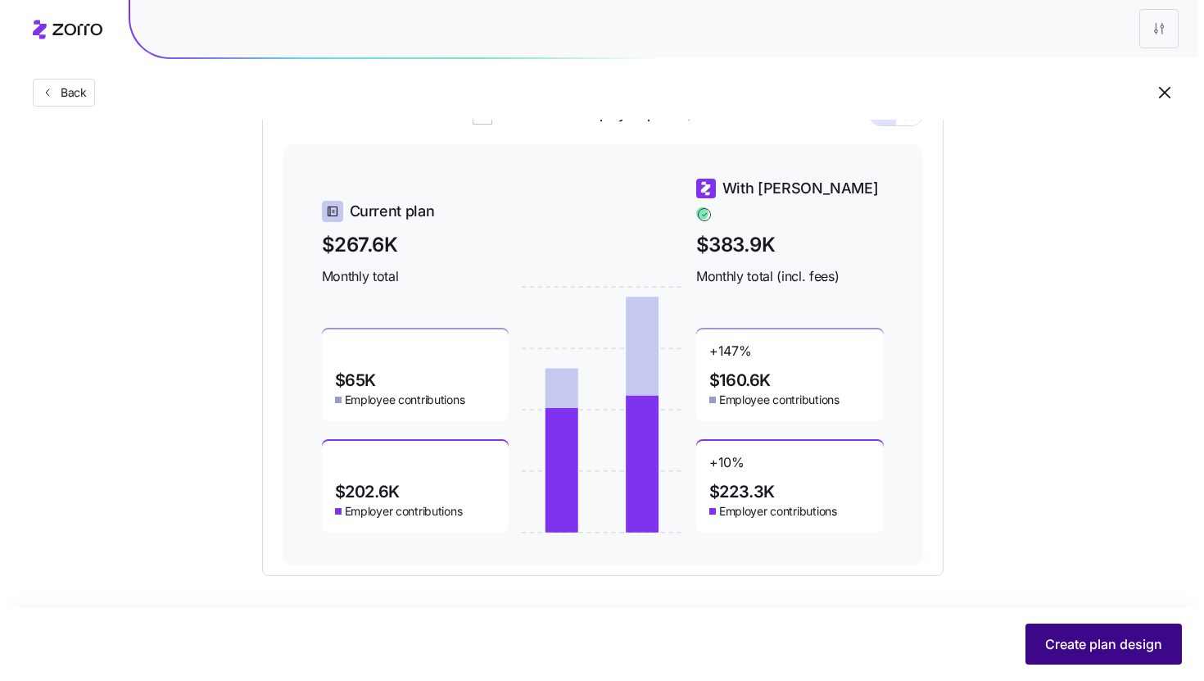
scroll to position [0, 0]
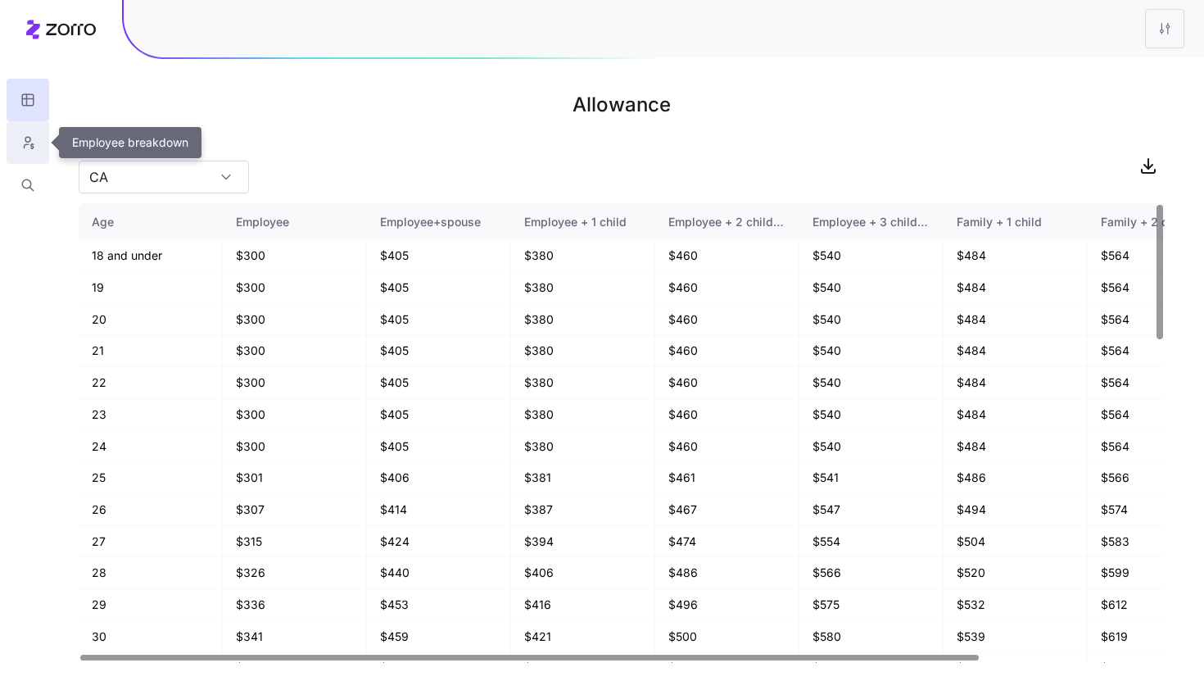
click at [16, 149] on button "button" at bounding box center [28, 142] width 43 height 43
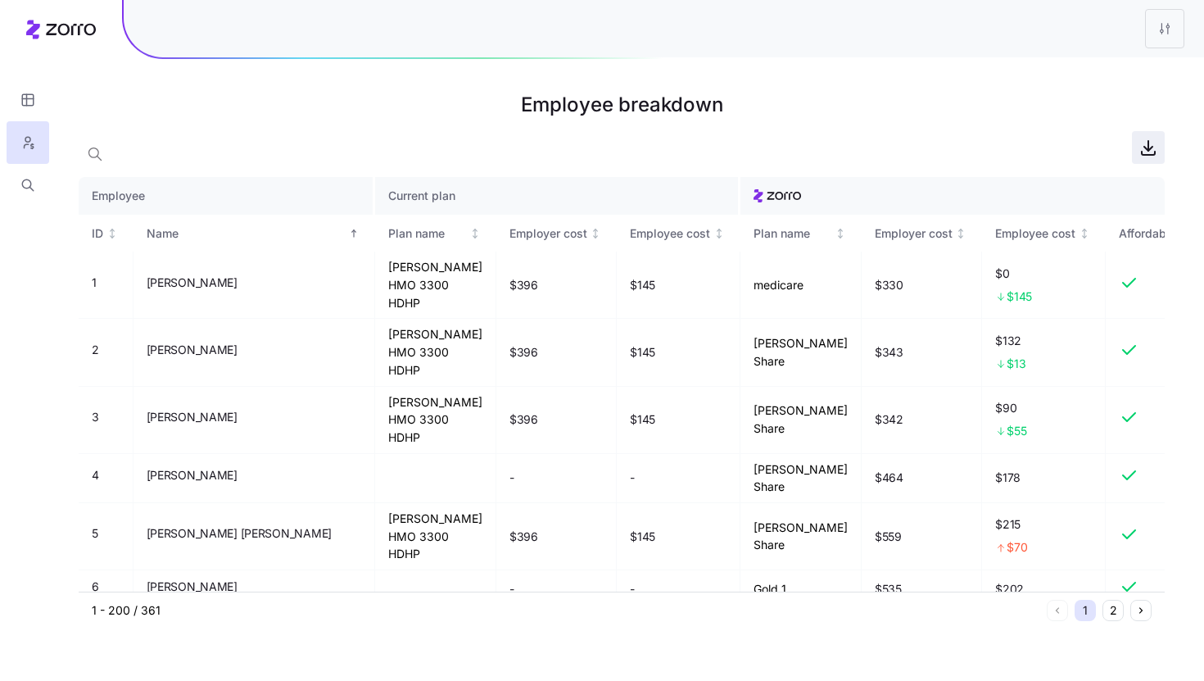
click at [1159, 147] on span "button" at bounding box center [1148, 147] width 31 height 31
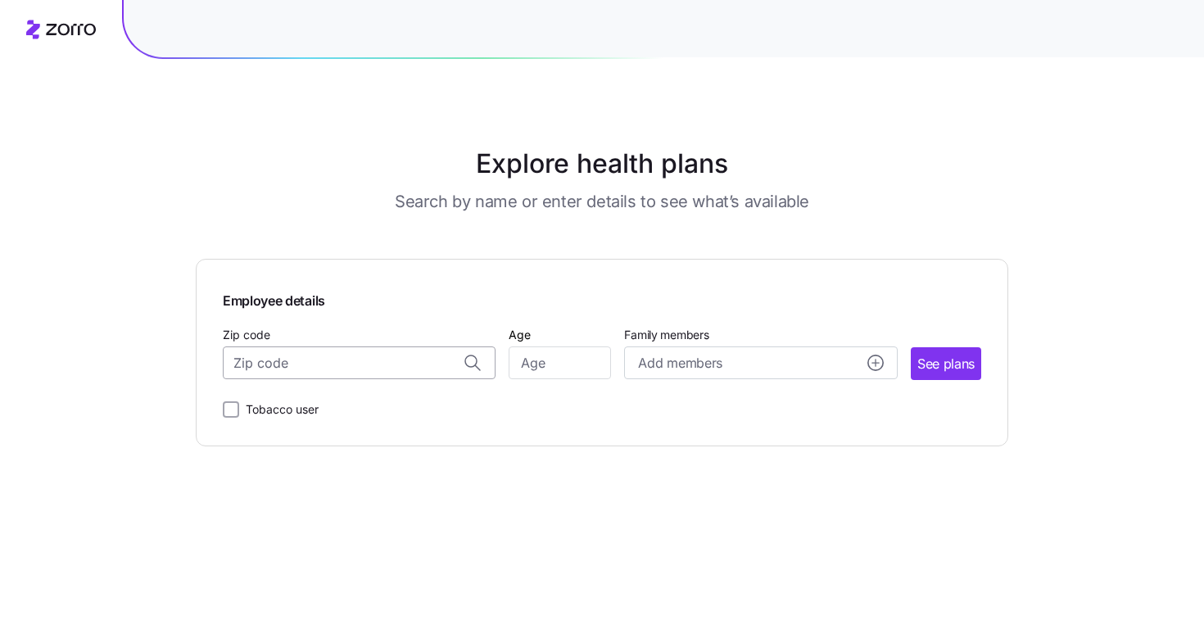
click at [317, 355] on input "Zip code" at bounding box center [359, 362] width 273 height 33
paste input "53952"
type input "53952"
paste input "53952"
type input "53952"
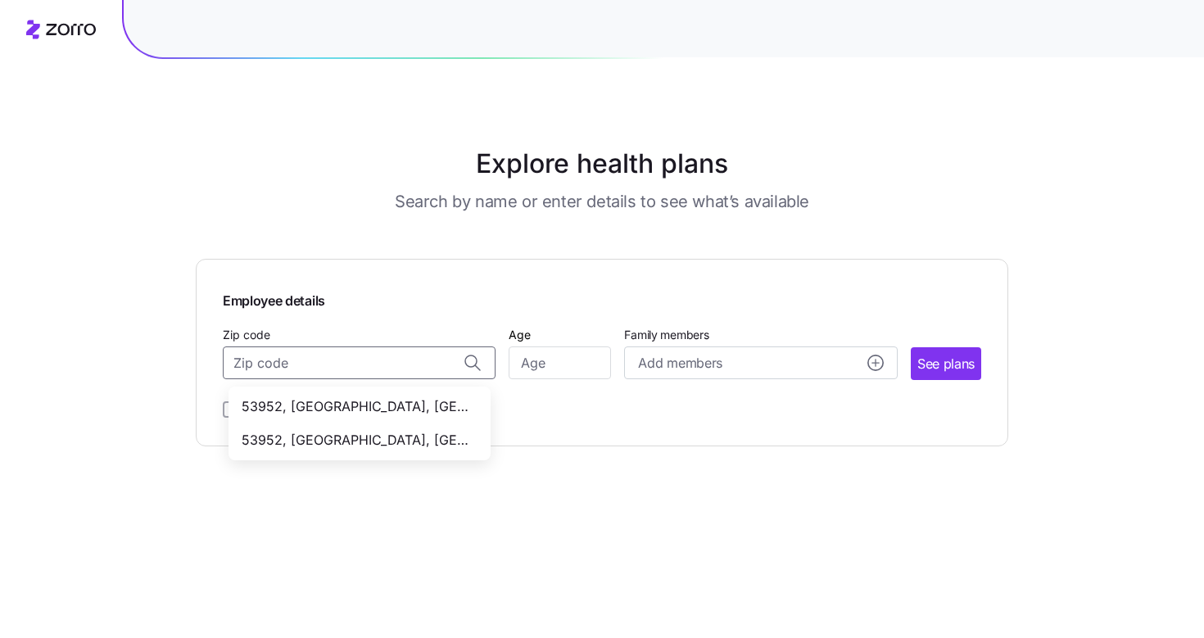
click at [327, 387] on div "Employee details Zip code 53952, [GEOGRAPHIC_DATA], [GEOGRAPHIC_DATA], [GEOGRAP…" at bounding box center [602, 352] width 758 height 133
click at [322, 350] on input "Zip code" at bounding box center [359, 362] width 273 height 33
paste input "53952"
click at [328, 396] on span "53952, [GEOGRAPHIC_DATA], [GEOGRAPHIC_DATA]" at bounding box center [356, 406] width 229 height 20
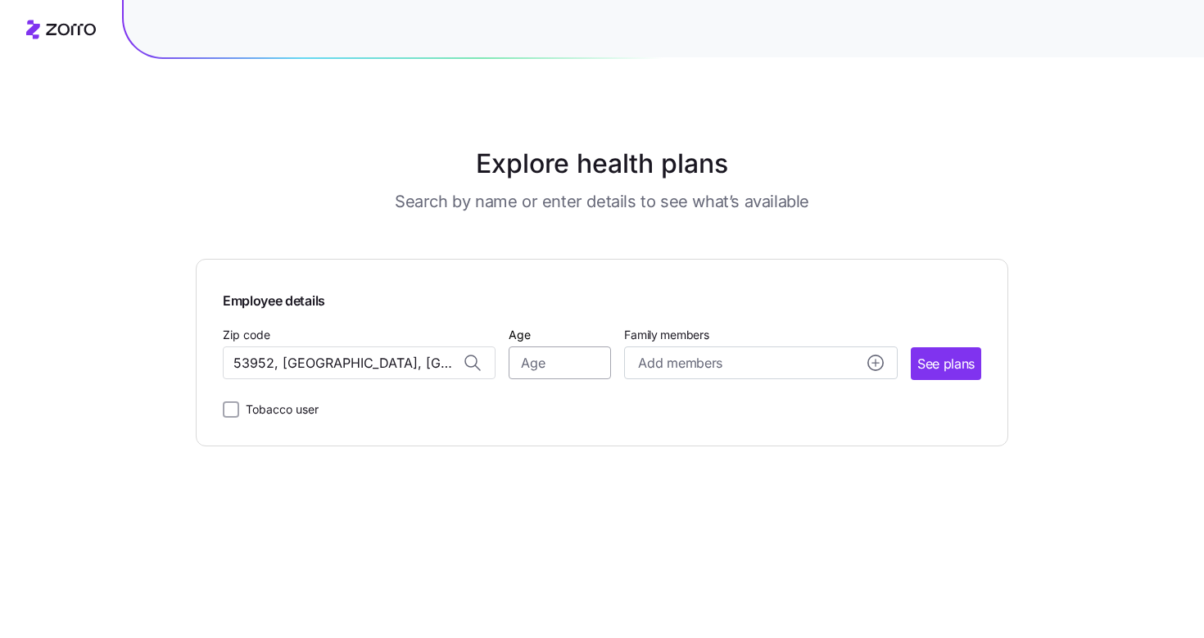
type input "53952, [GEOGRAPHIC_DATA], [GEOGRAPHIC_DATA]"
click at [574, 372] on input "Age" at bounding box center [560, 362] width 102 height 33
type input "25"
click at [944, 364] on span "See plans" at bounding box center [945, 364] width 57 height 20
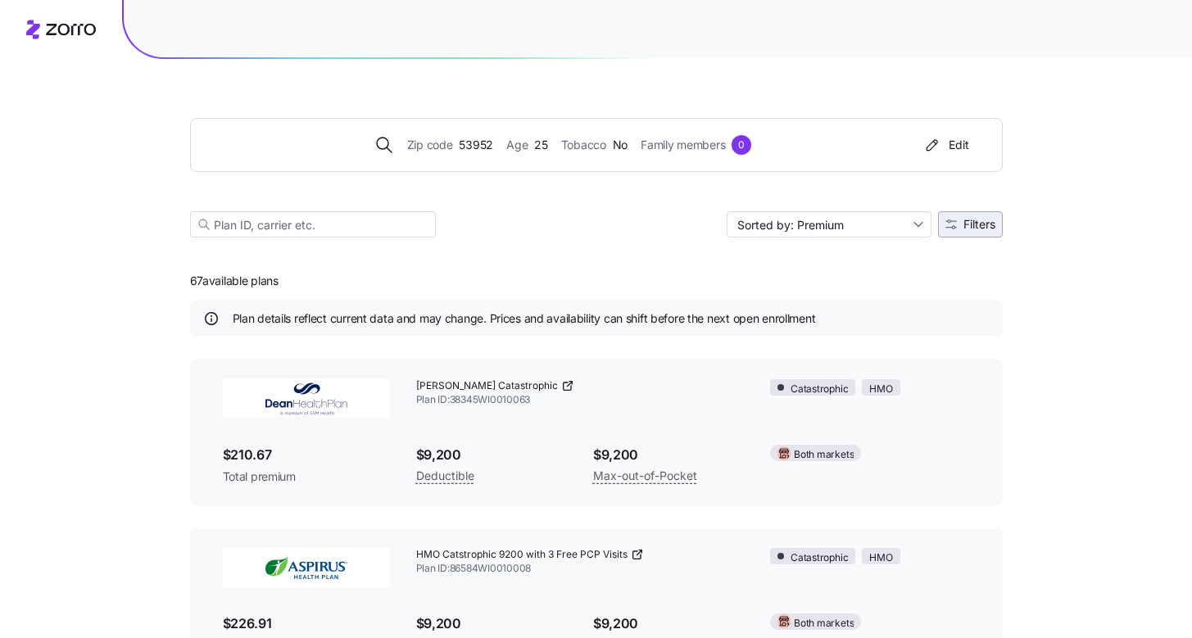
click at [974, 223] on span "Filters" at bounding box center [979, 224] width 32 height 11
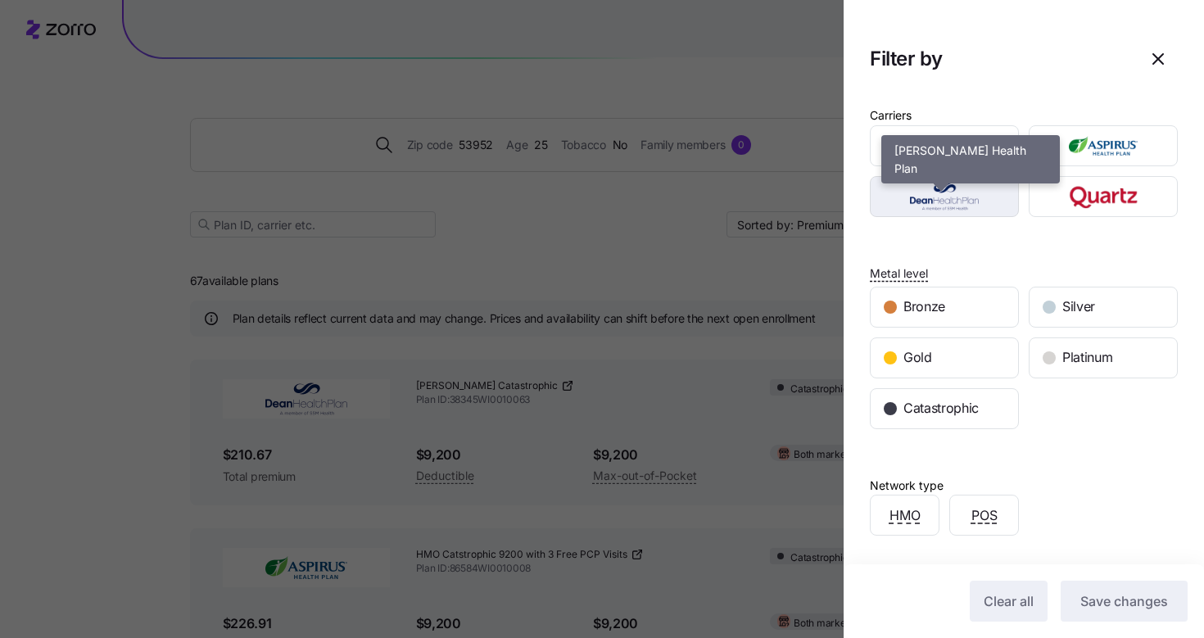
click at [997, 203] on img "button" at bounding box center [944, 196] width 120 height 33
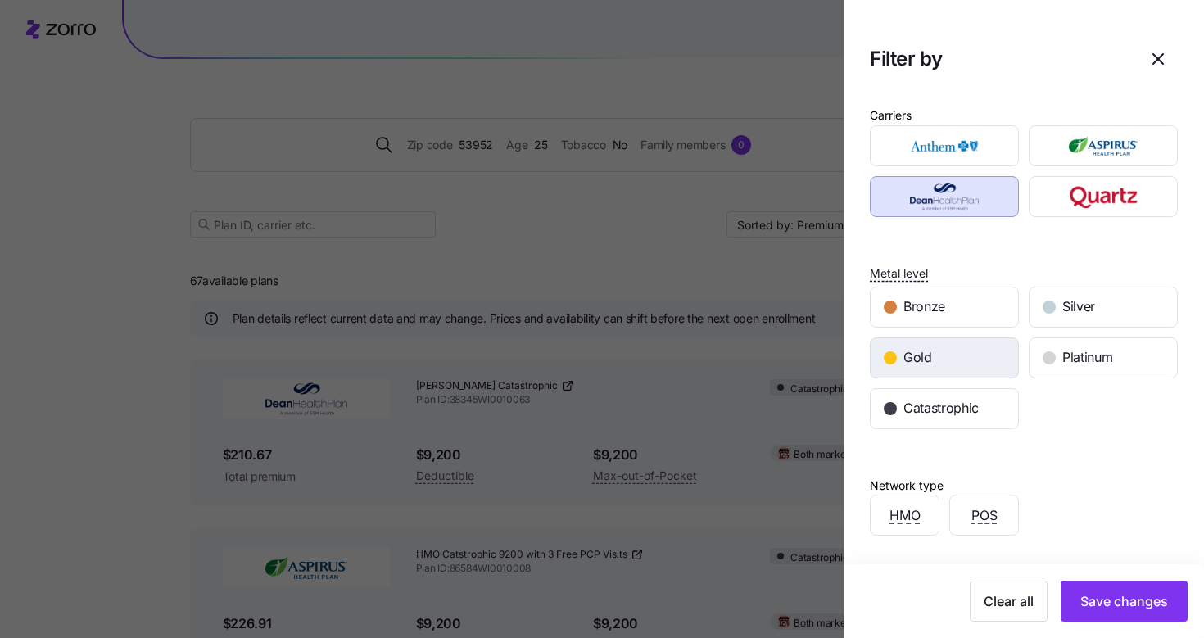
click at [982, 350] on div "Gold" at bounding box center [944, 357] width 147 height 39
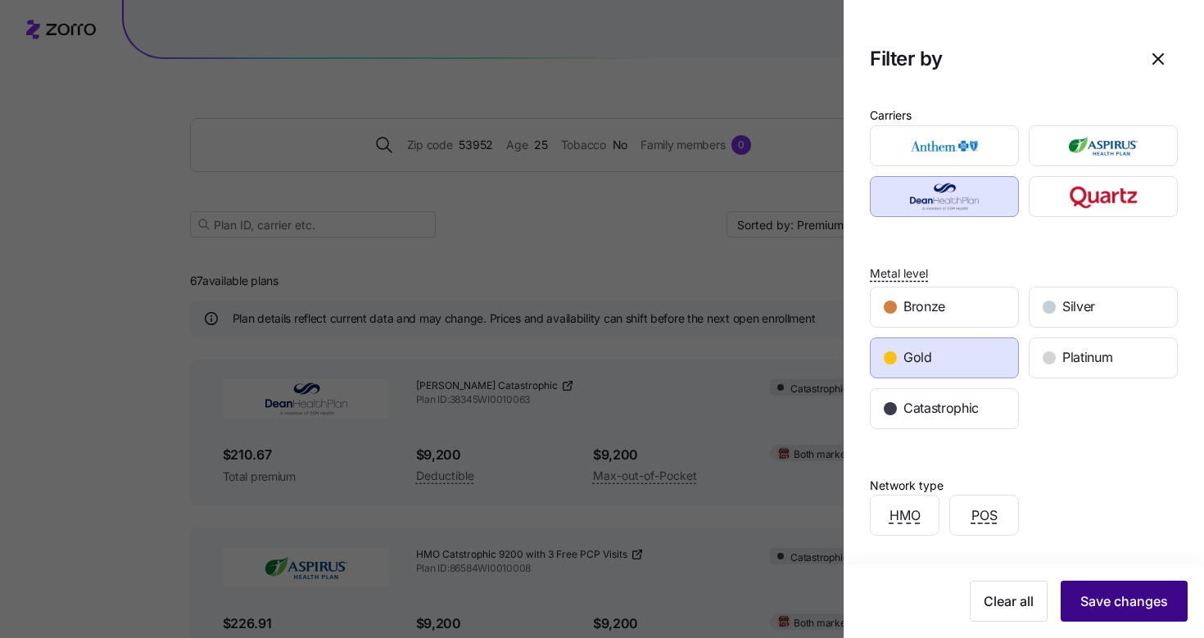
click at [1088, 608] on span "Save changes" at bounding box center [1124, 601] width 88 height 20
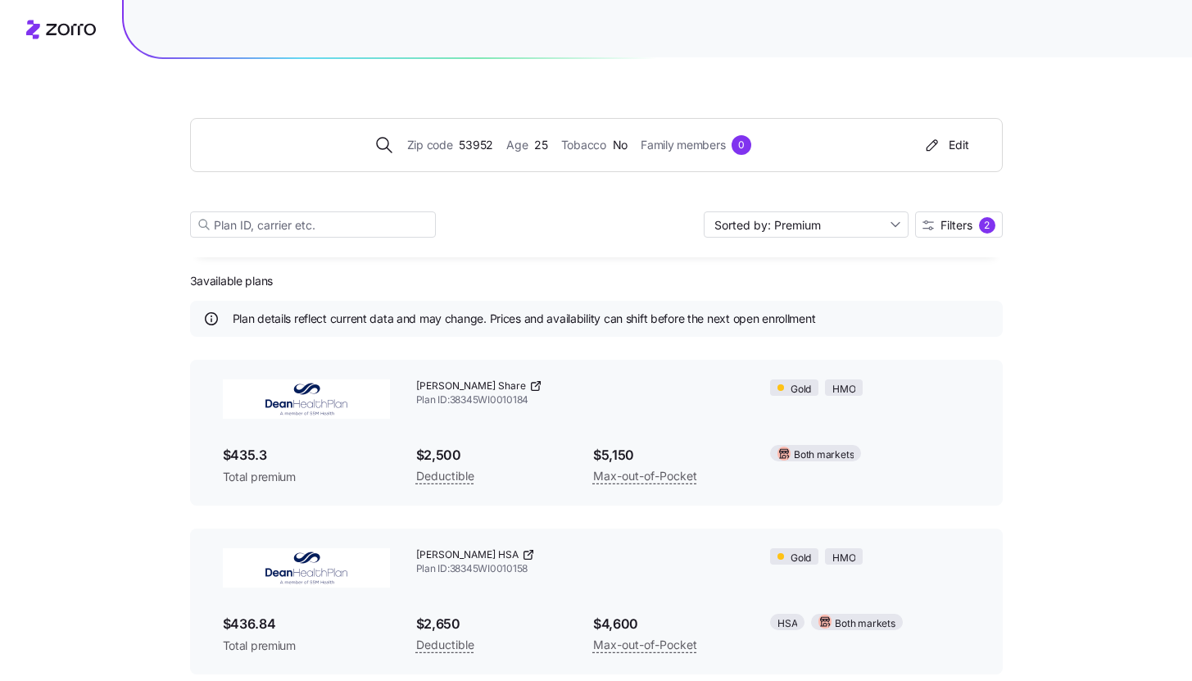
scroll to position [30, 0]
